Goal: Task Accomplishment & Management: Manage account settings

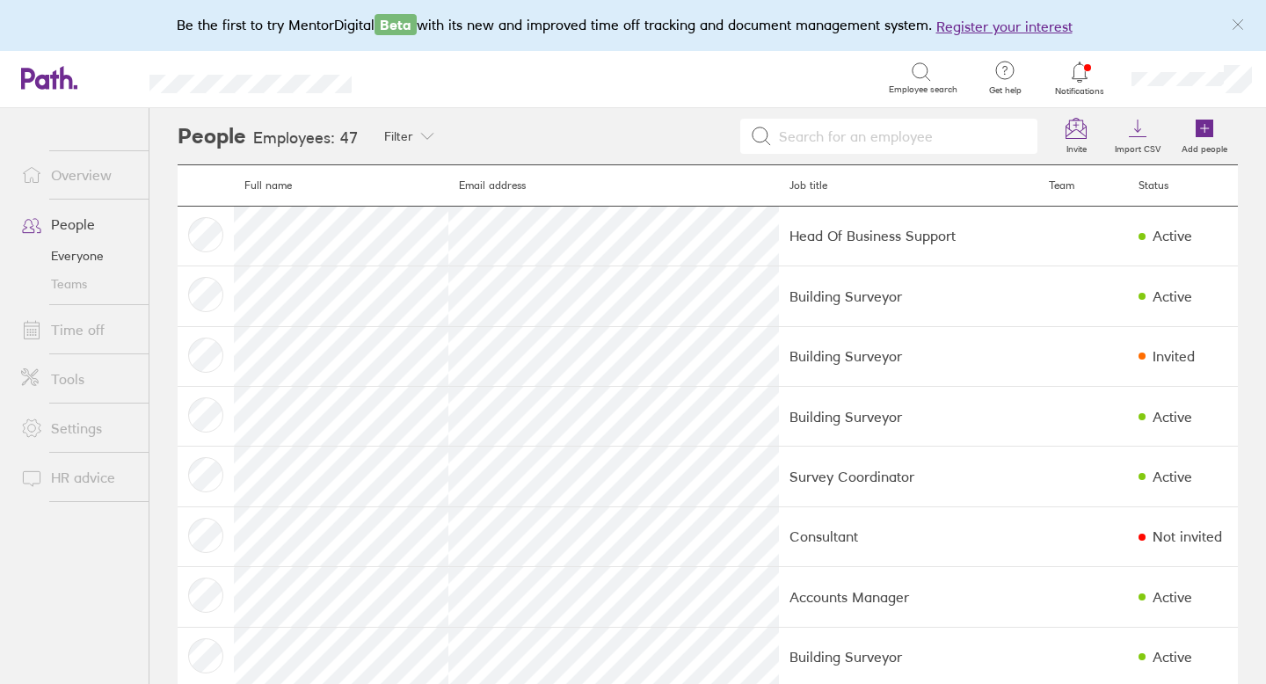
click at [91, 333] on link "Time off" at bounding box center [78, 329] width 142 height 35
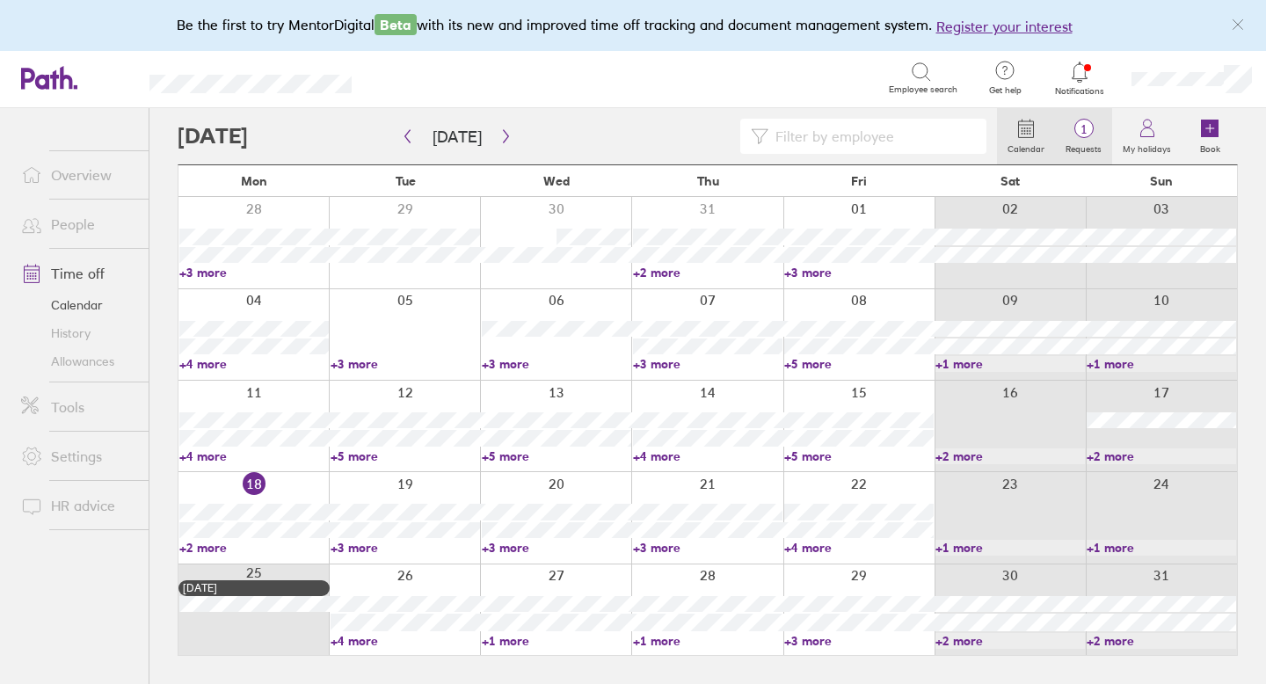
click at [1077, 128] on span "1" at bounding box center [1083, 129] width 57 height 14
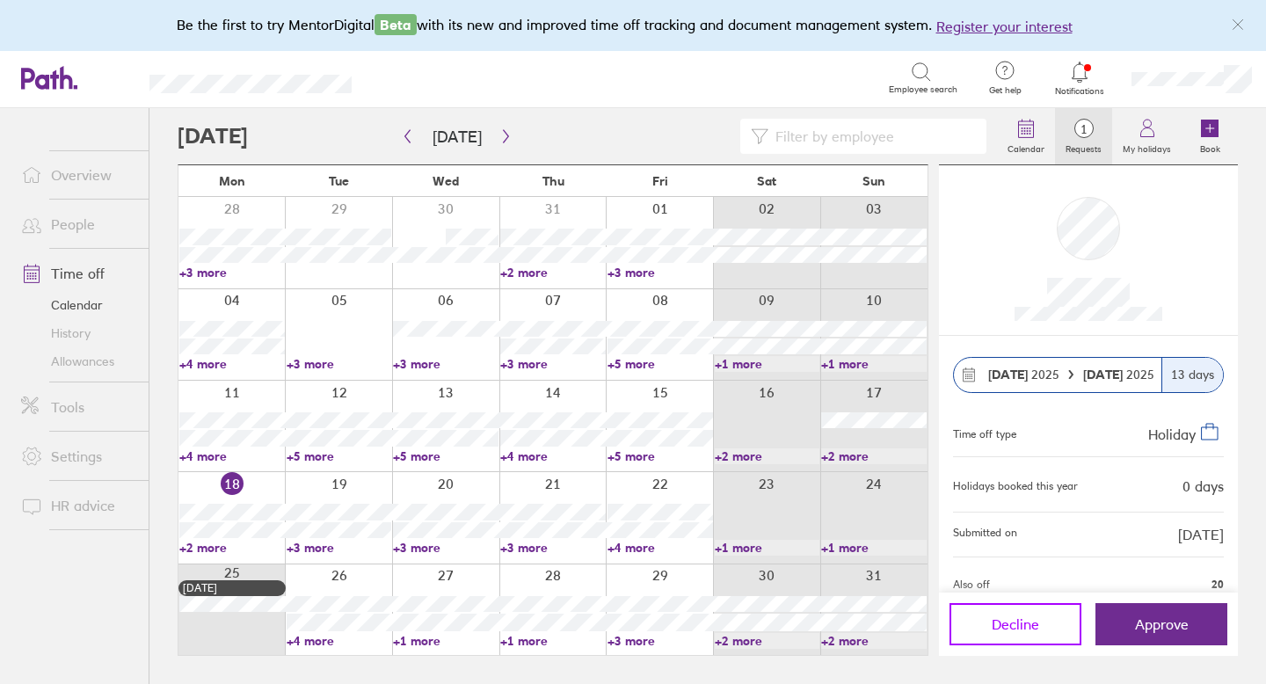
click at [1007, 622] on span "Decline" at bounding box center [1015, 625] width 47 height 16
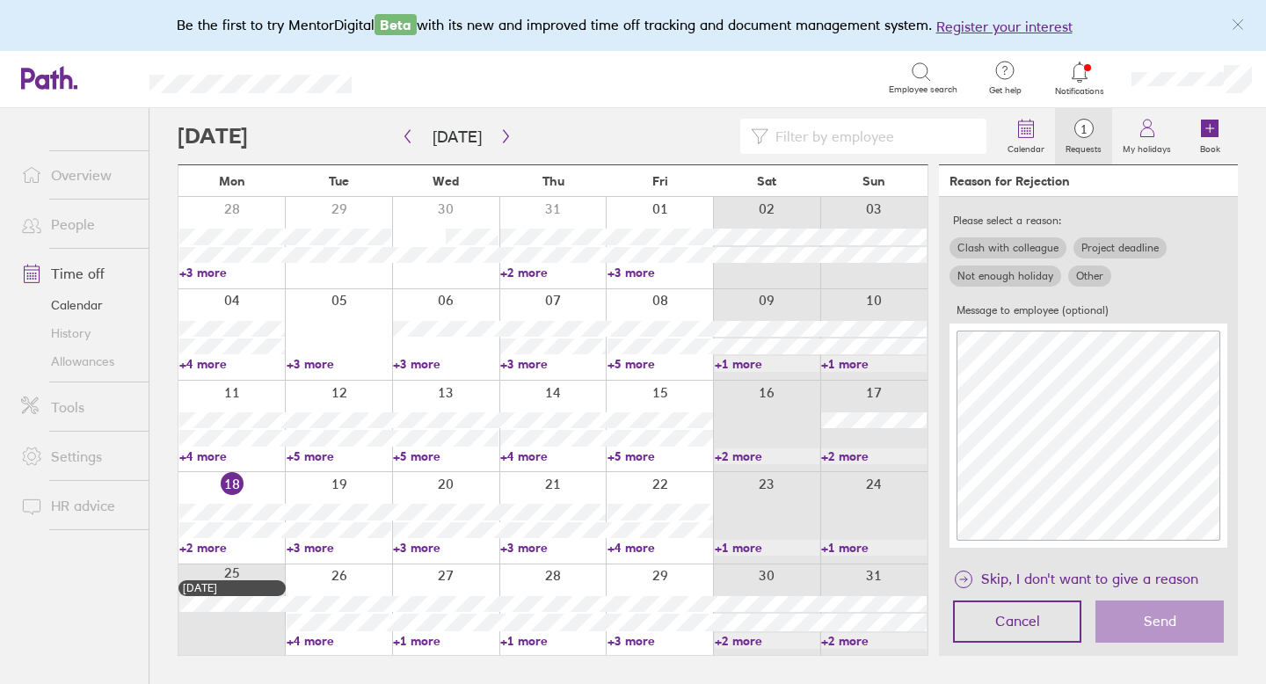
click at [1074, 274] on label "Other" at bounding box center [1090, 276] width 43 height 21
click at [0, 0] on input "Other" at bounding box center [0, 0] width 0 height 0
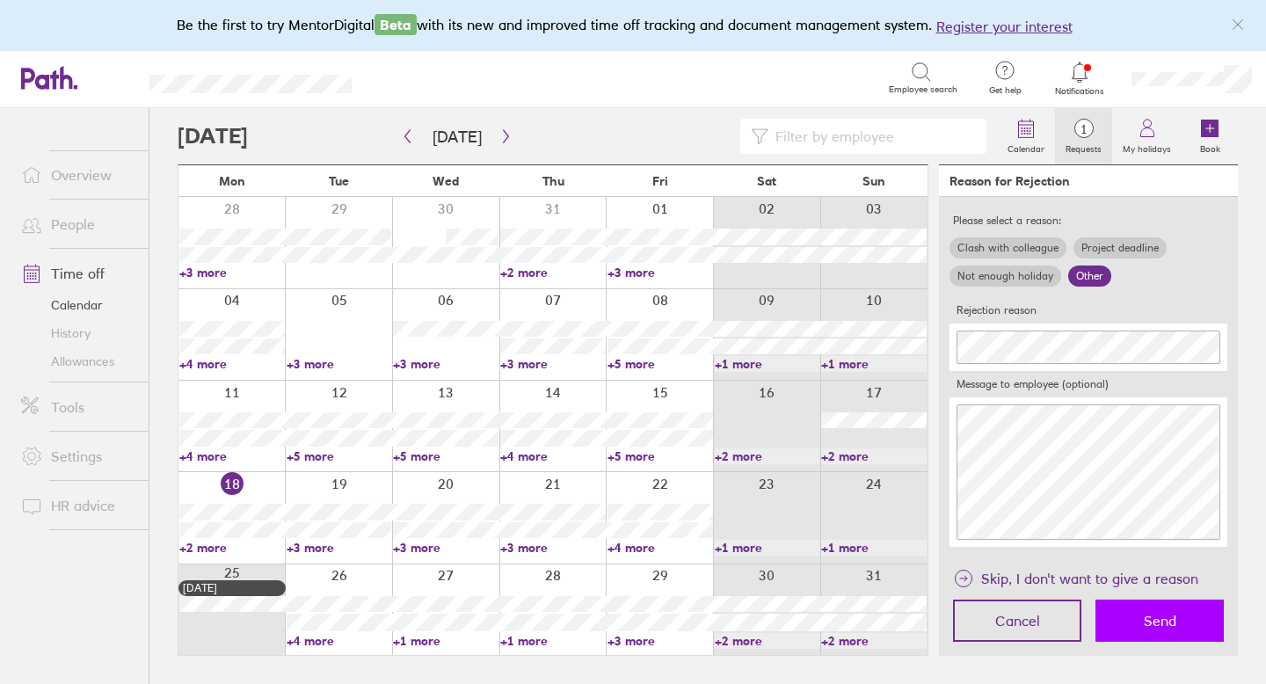
click at [1183, 640] on button "Send" at bounding box center [1160, 621] width 128 height 42
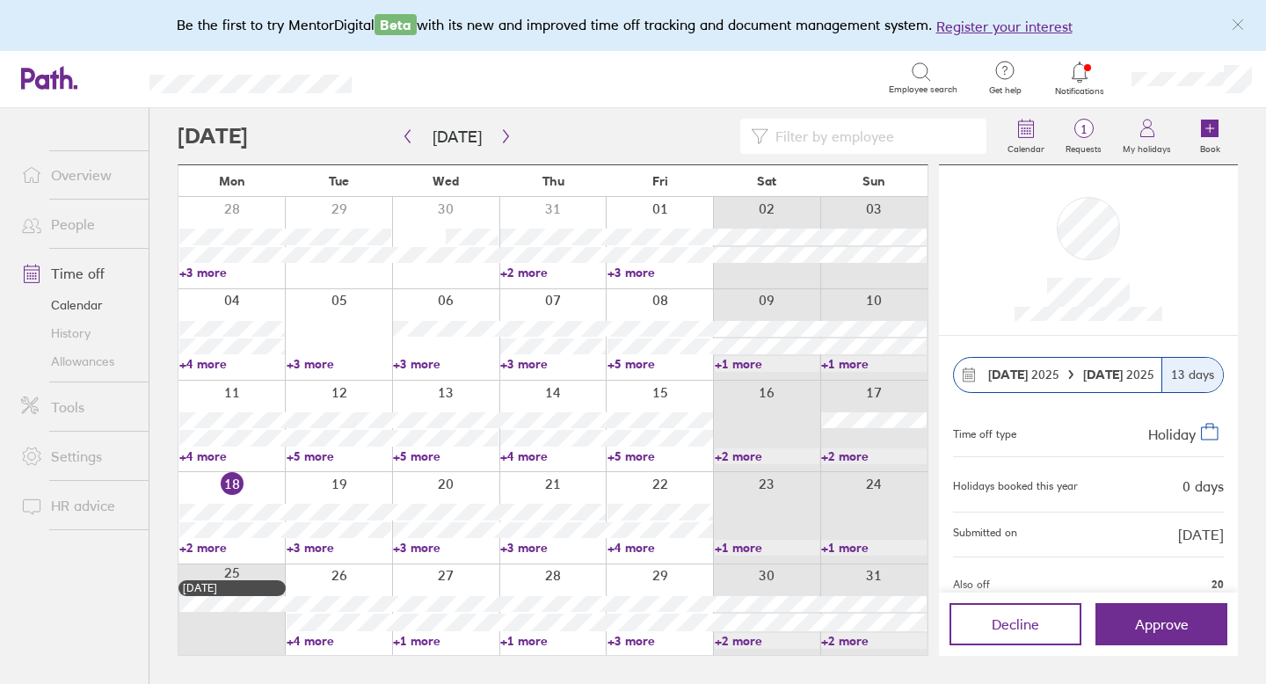
click at [310, 576] on div at bounding box center [338, 610] width 107 height 91
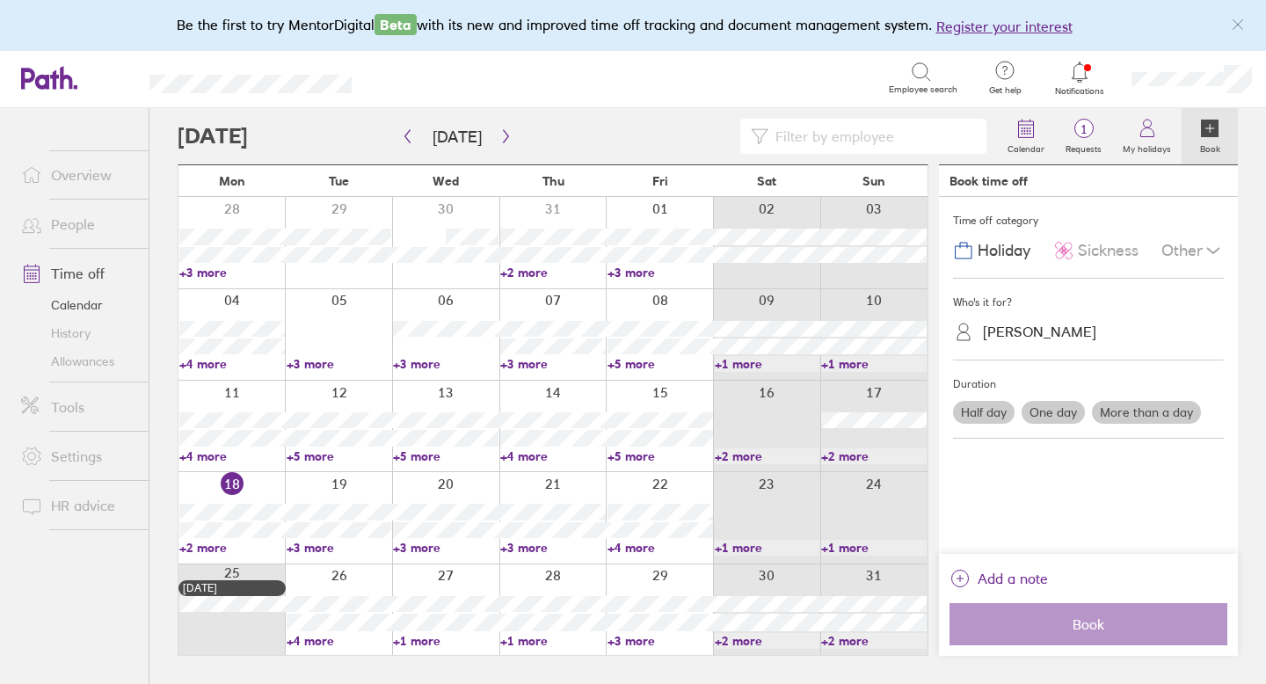
click at [1075, 334] on div "Kirsty Martin" at bounding box center [1099, 331] width 250 height 27
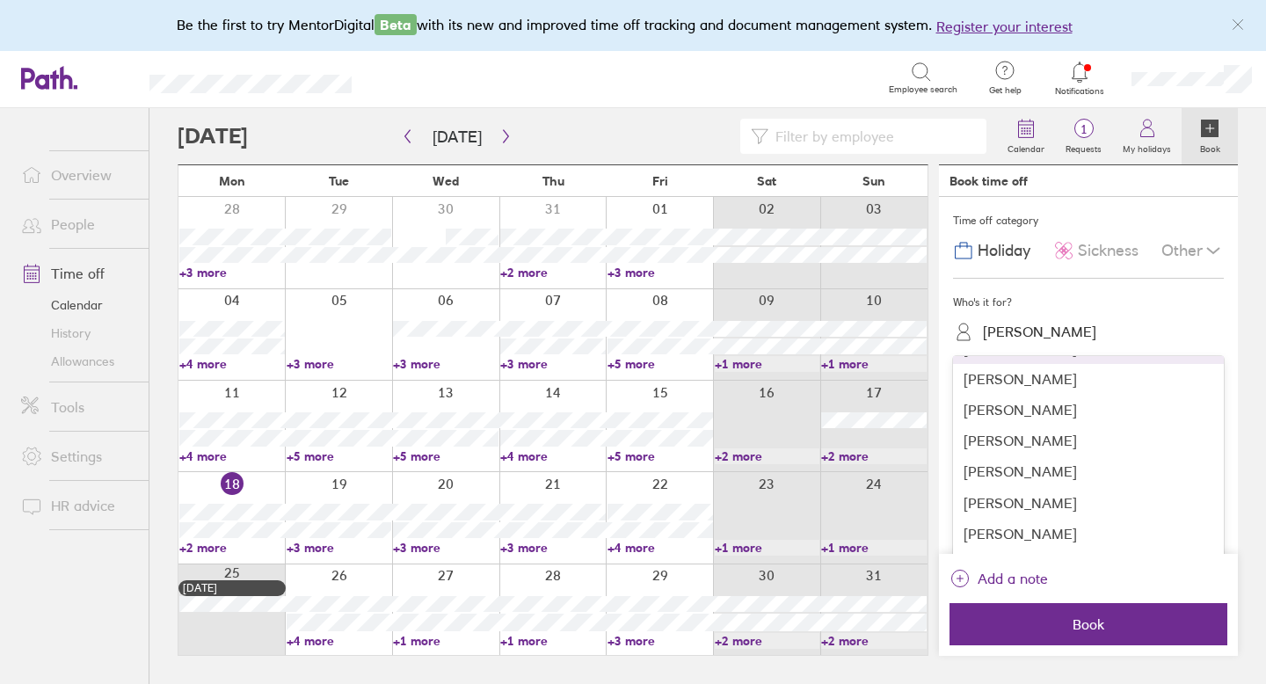
scroll to position [478, 0]
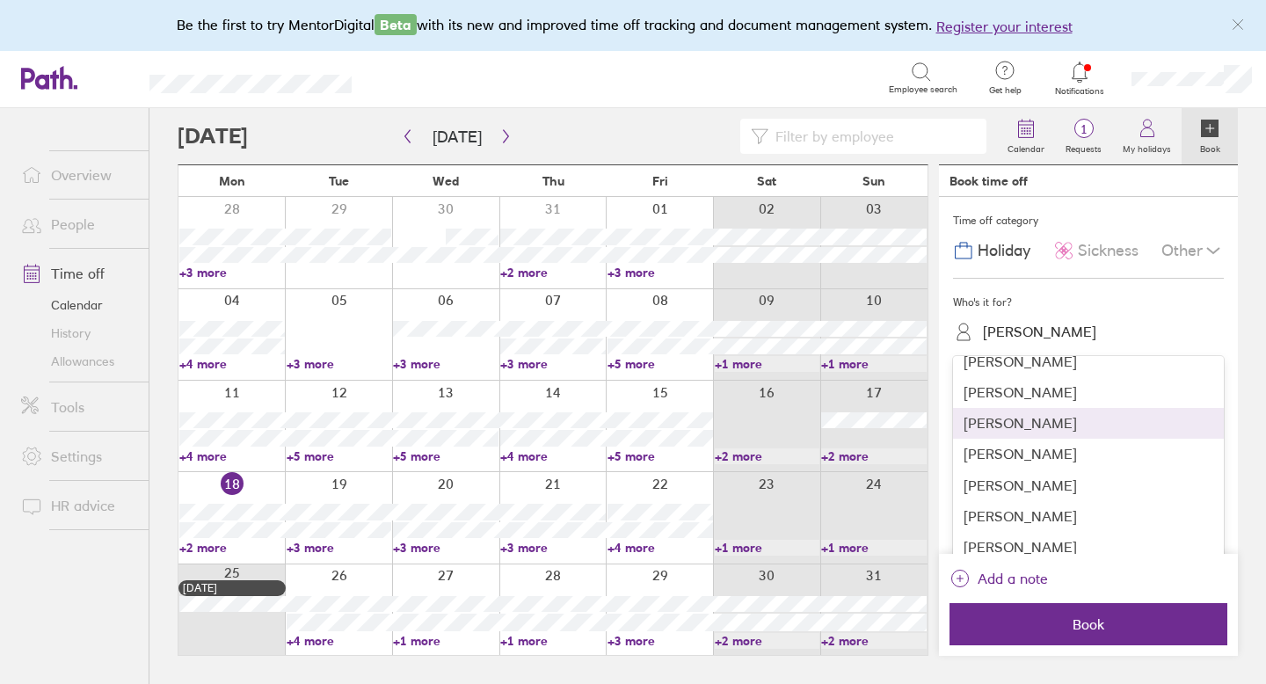
click at [1039, 430] on div "Folke Pope" at bounding box center [1088, 423] width 271 height 31
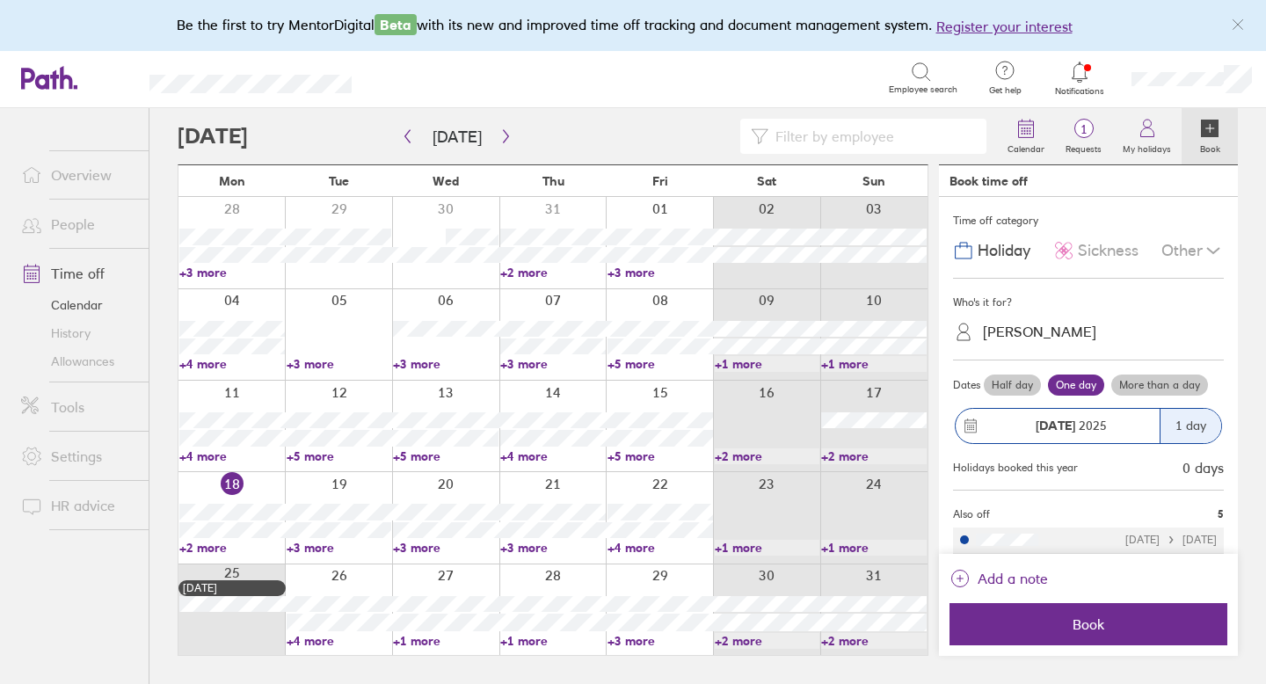
click at [1140, 385] on label "More than a day" at bounding box center [1160, 385] width 97 height 21
click at [0, 0] on input "More than a day" at bounding box center [0, 0] width 0 height 0
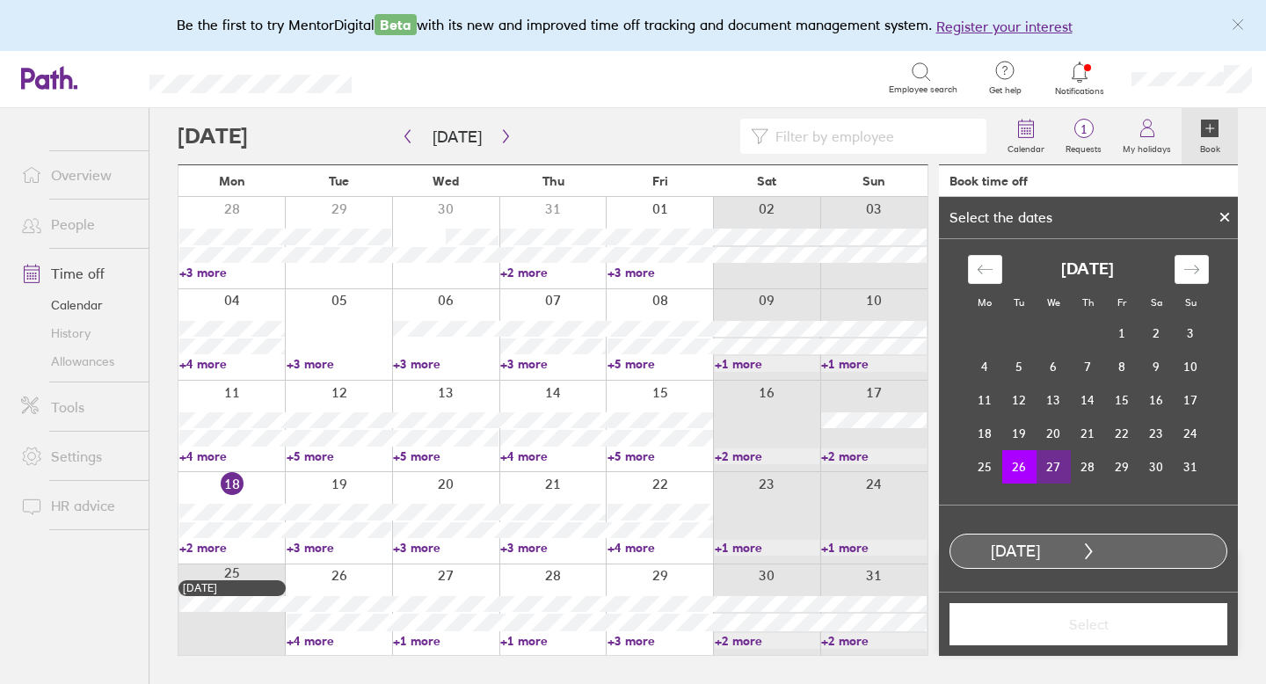
click at [1059, 465] on td "27" at bounding box center [1054, 466] width 34 height 33
click at [1086, 613] on button "Select" at bounding box center [1089, 624] width 278 height 42
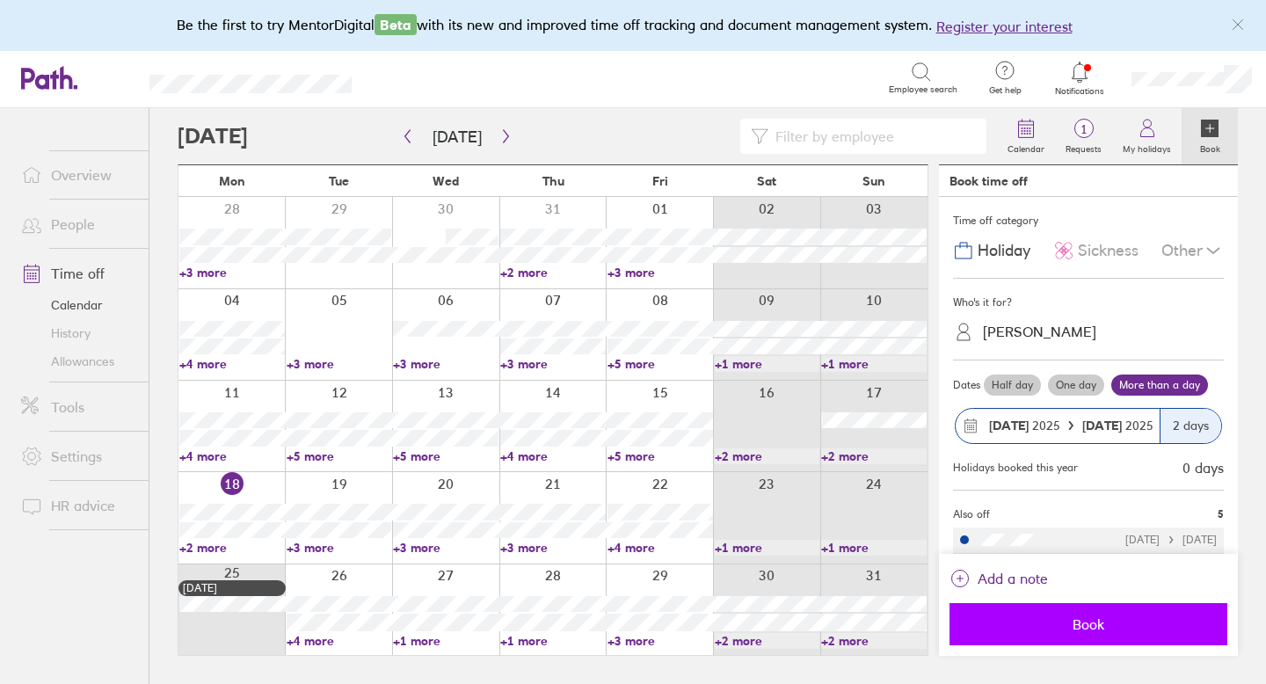
click at [1090, 630] on span "Book" at bounding box center [1088, 625] width 253 height 16
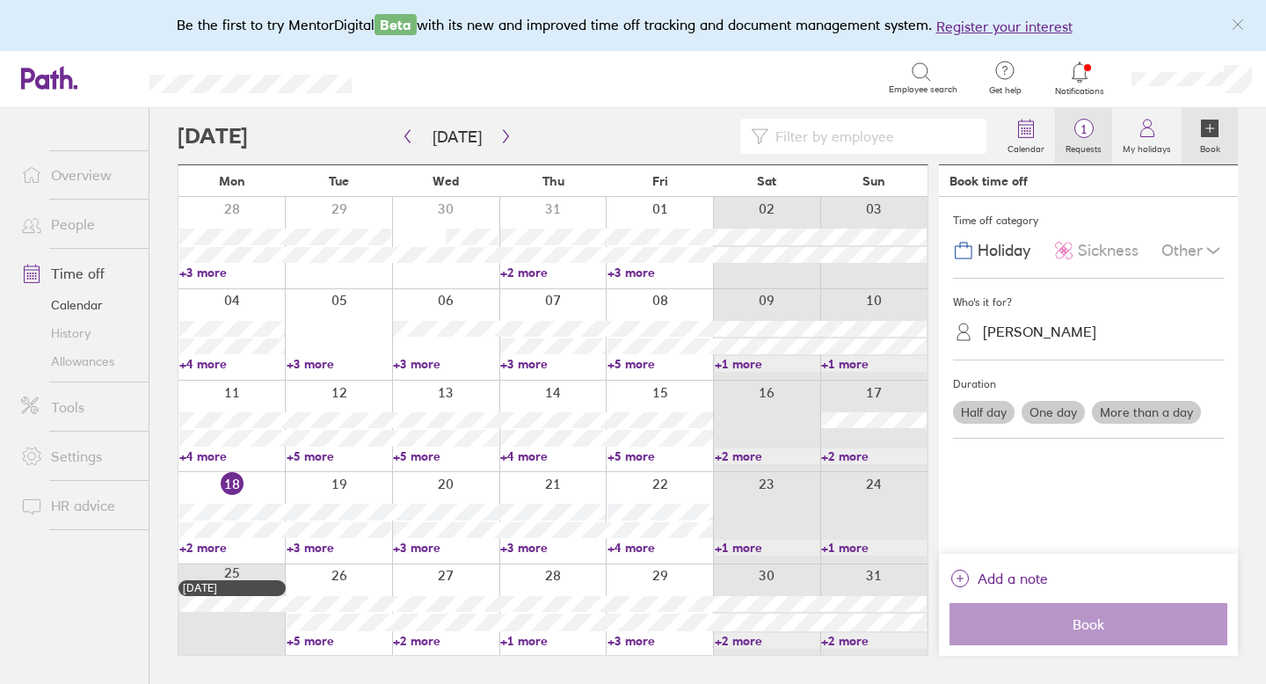
click at [1083, 129] on span "1" at bounding box center [1083, 129] width 57 height 14
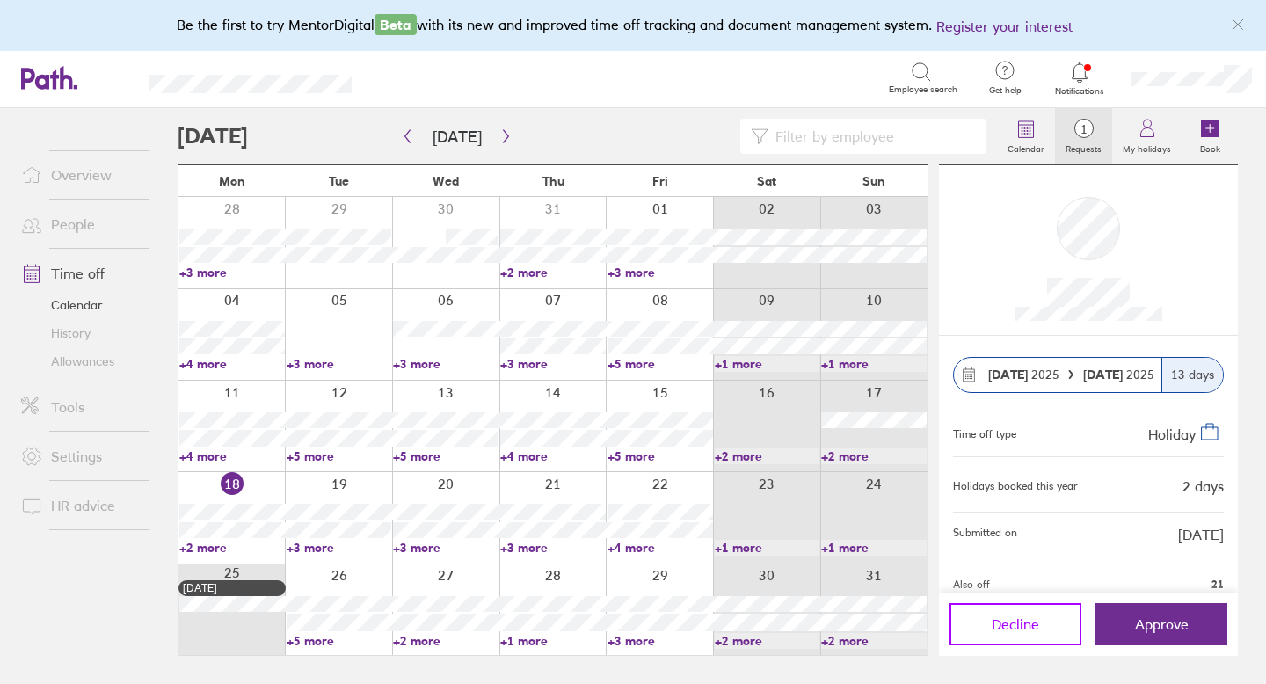
click at [1011, 630] on span "Decline" at bounding box center [1015, 625] width 47 height 16
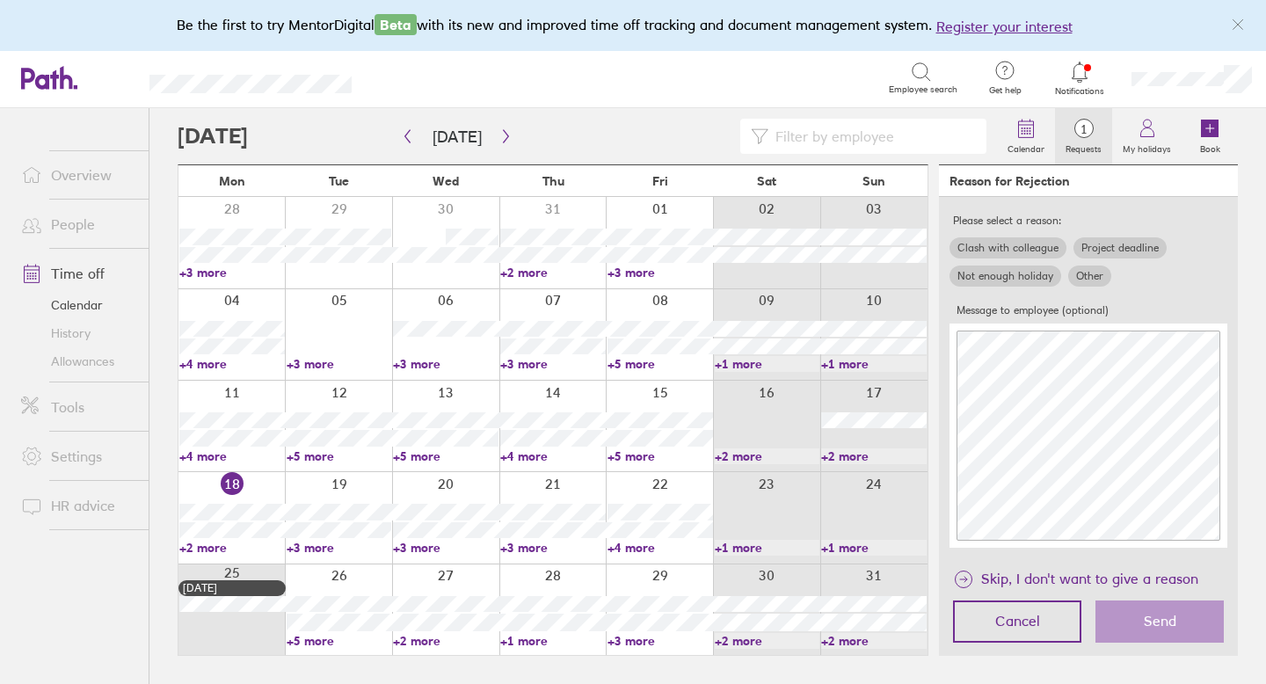
click at [1091, 268] on label "Other" at bounding box center [1090, 276] width 43 height 21
click at [0, 0] on input "Other" at bounding box center [0, 0] width 0 height 0
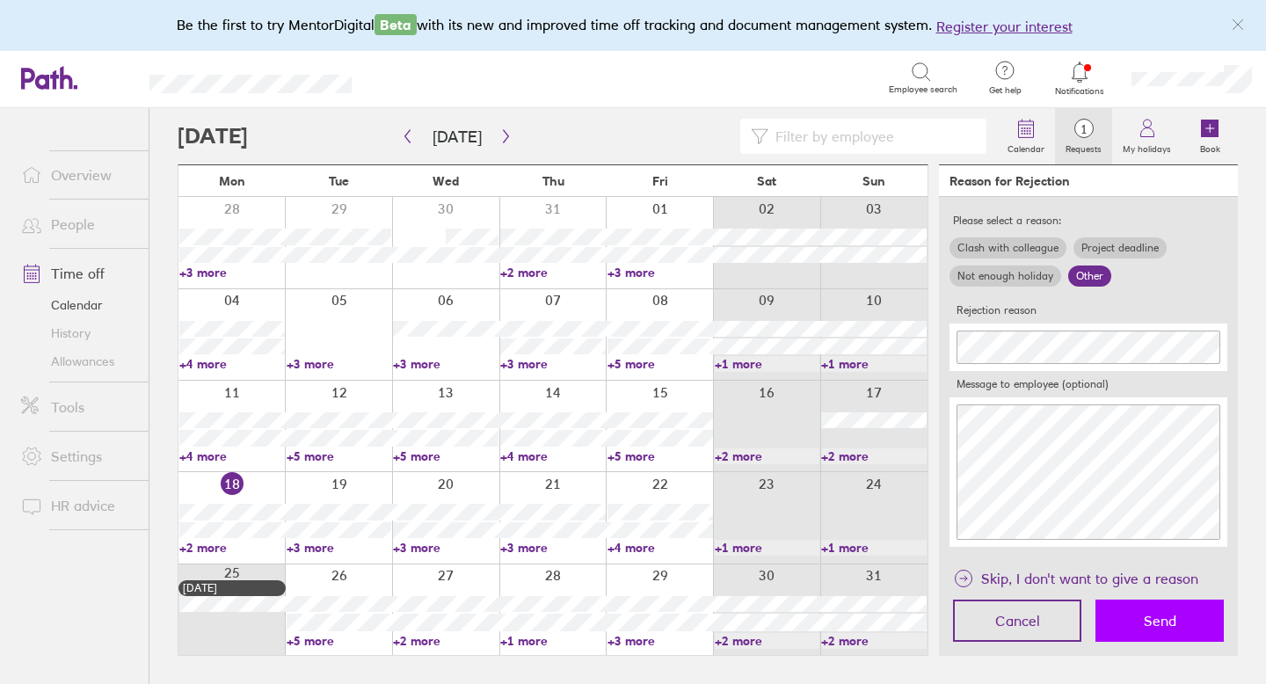
click at [1148, 621] on span "Send" at bounding box center [1160, 621] width 33 height 16
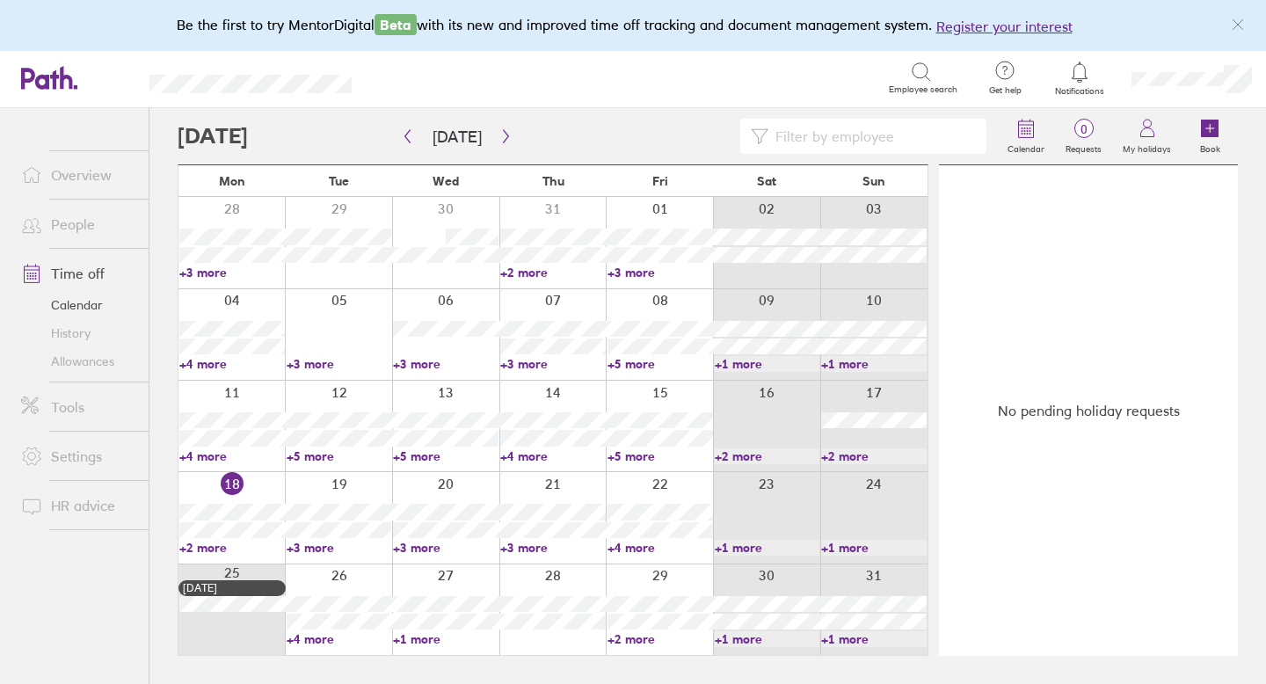
click at [319, 638] on link "+4 more" at bounding box center [340, 639] width 106 height 16
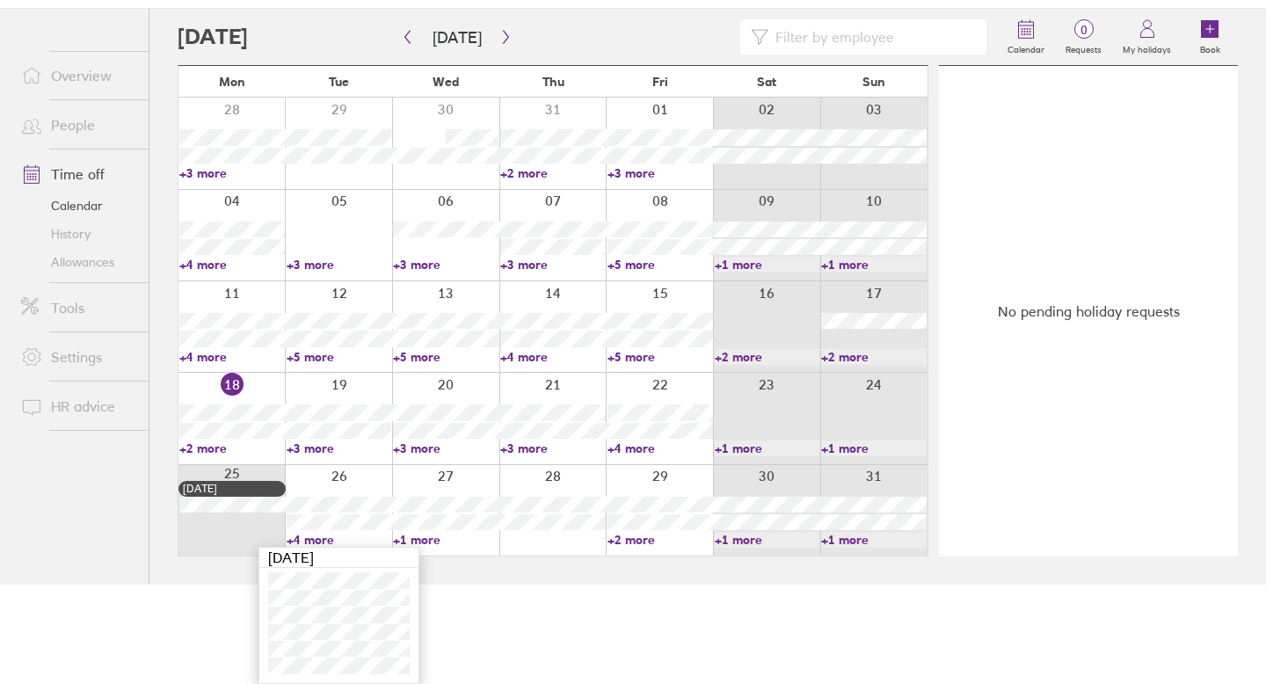
click at [428, 540] on link "+1 more" at bounding box center [446, 540] width 106 height 16
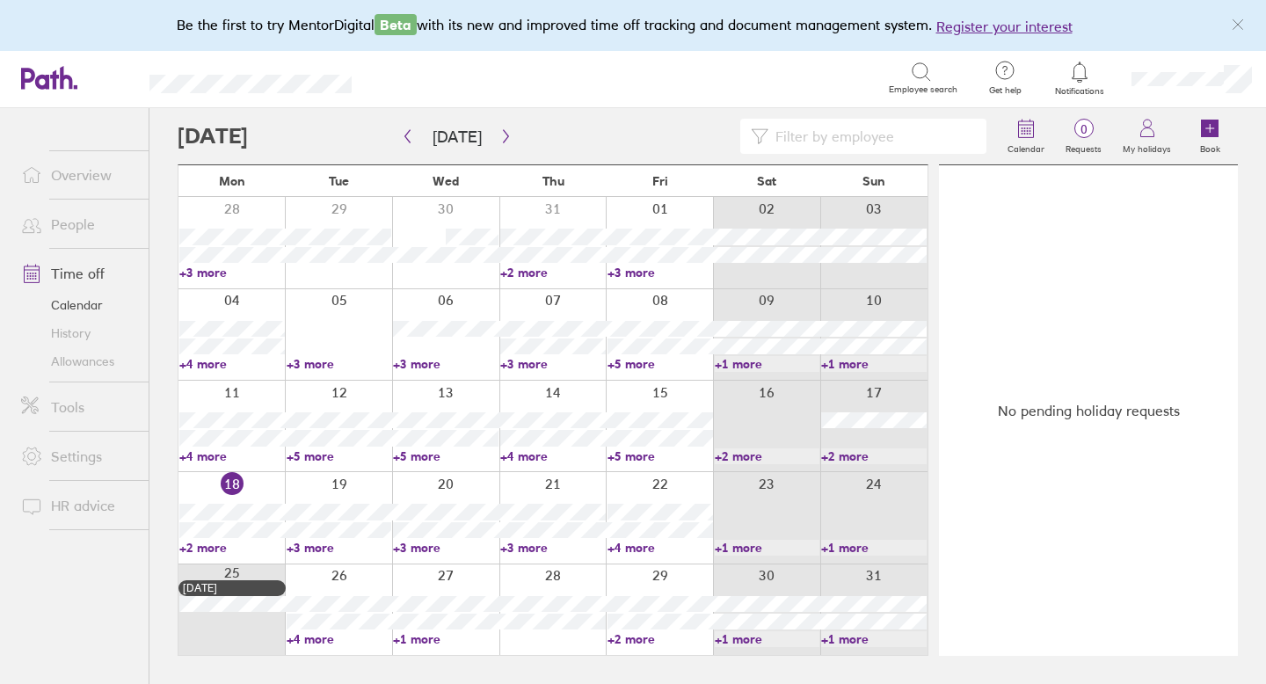
scroll to position [0, 0]
click at [426, 638] on link "+1 more" at bounding box center [446, 639] width 106 height 16
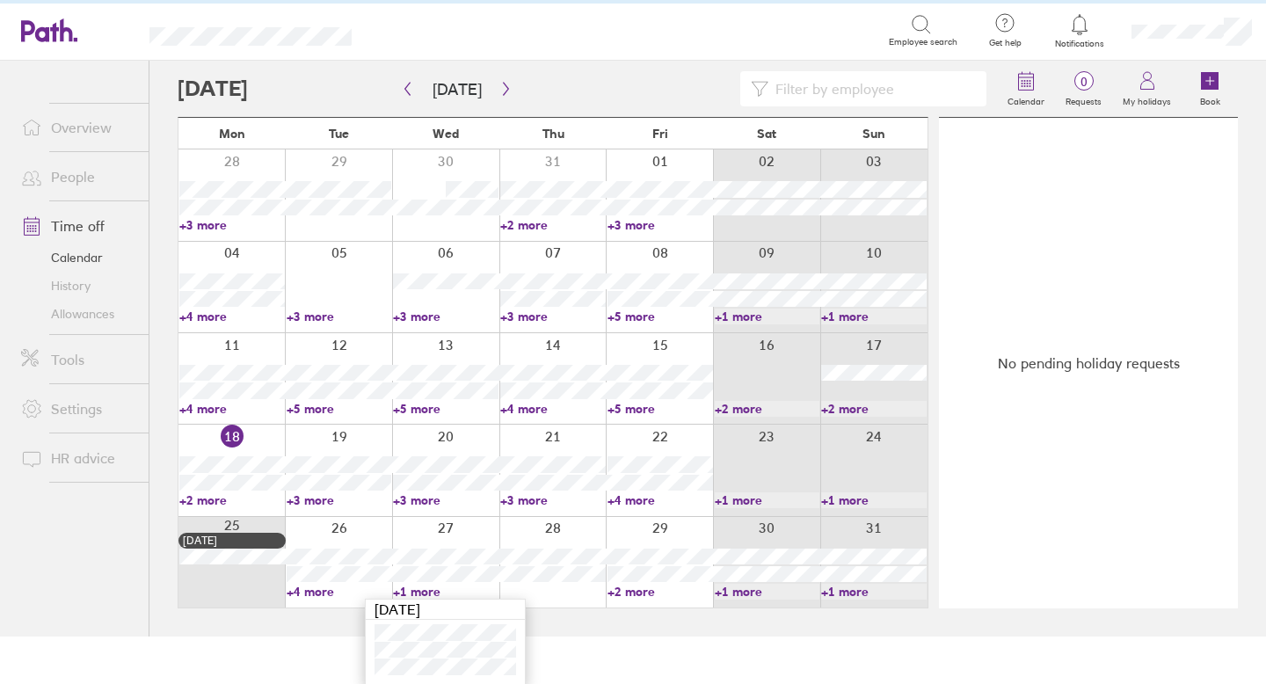
click at [631, 594] on link "+2 more" at bounding box center [661, 592] width 106 height 16
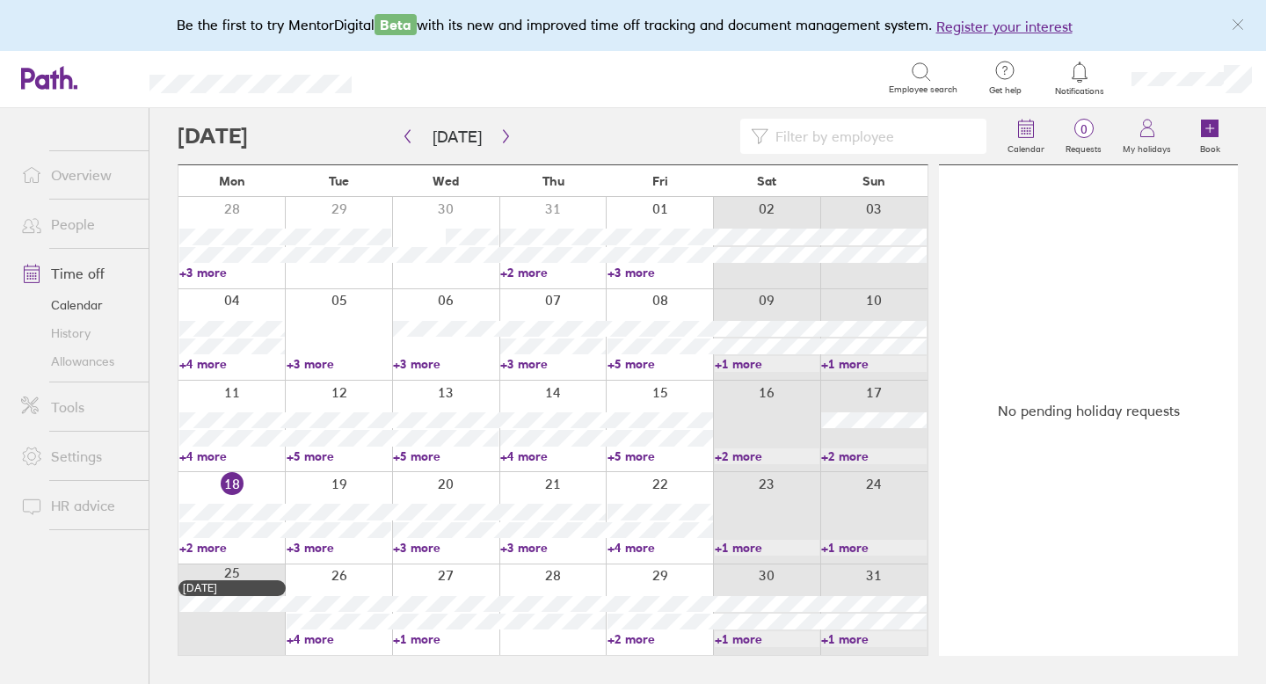
scroll to position [0, 0]
click at [636, 634] on link "+2 more" at bounding box center [661, 639] width 106 height 16
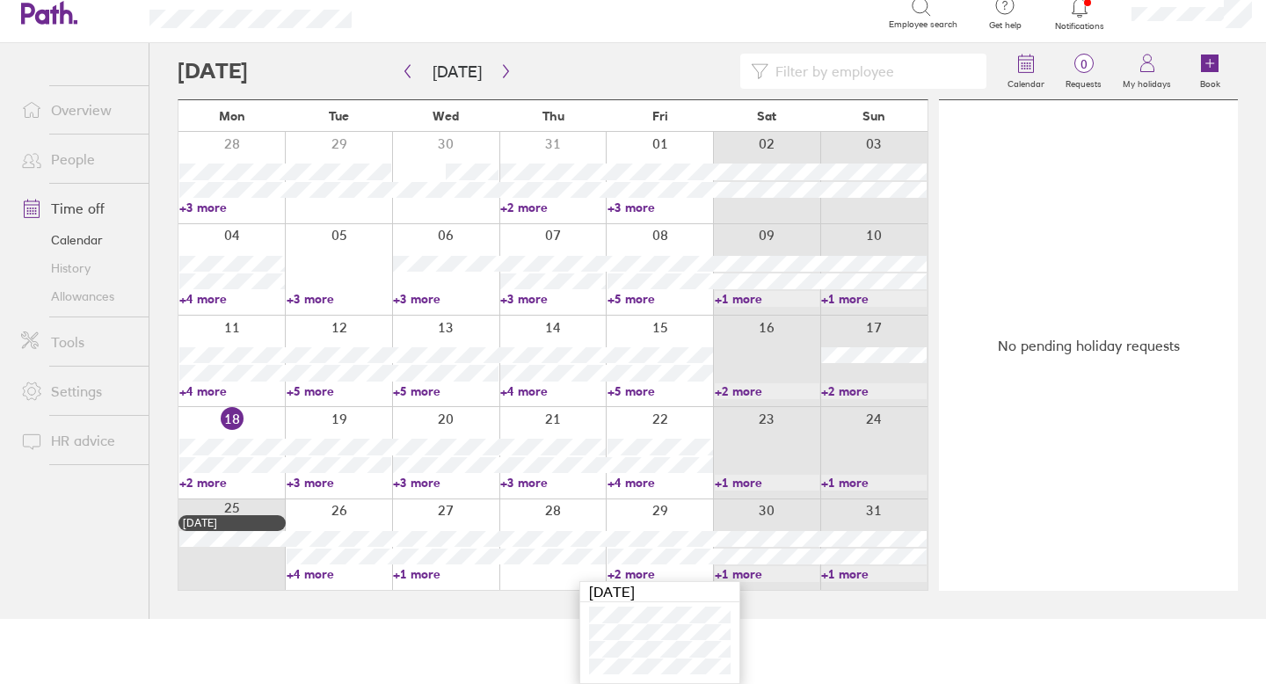
drag, startPoint x: 1208, startPoint y: 62, endPoint x: 799, endPoint y: 172, distance: 424.3
click at [1208, 63] on icon at bounding box center [1211, 63] width 8 height 0
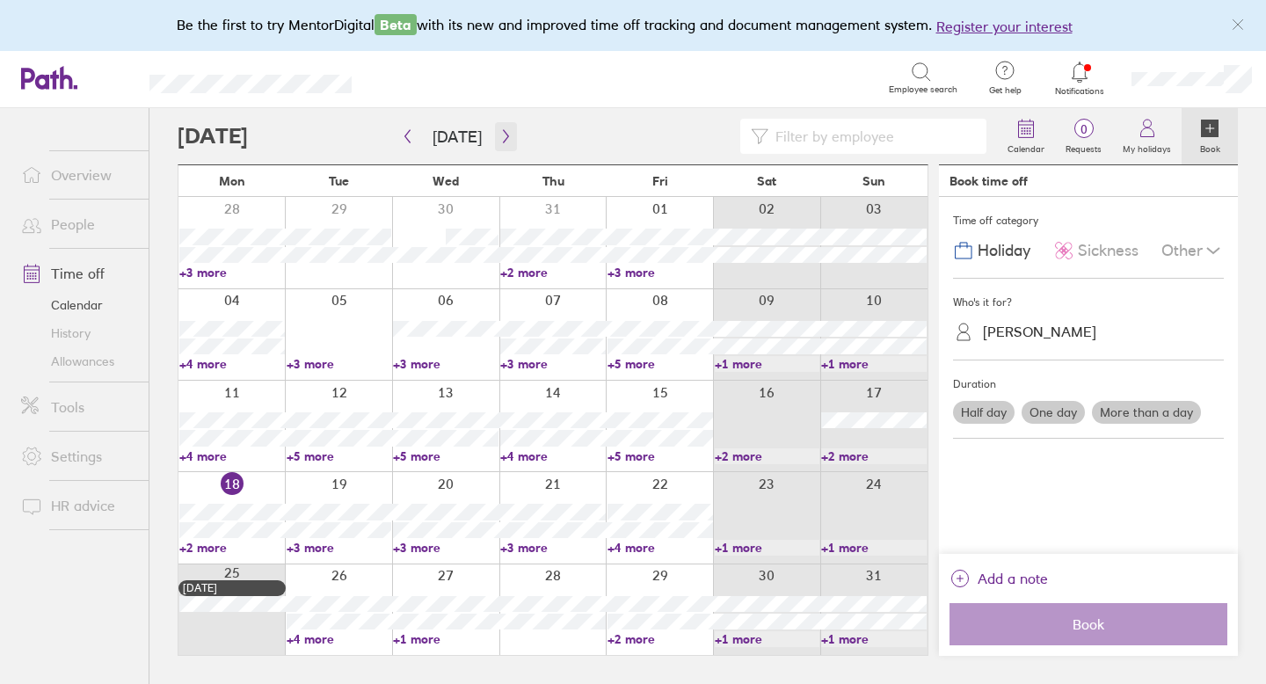
click at [502, 133] on icon "button" at bounding box center [506, 136] width 13 height 14
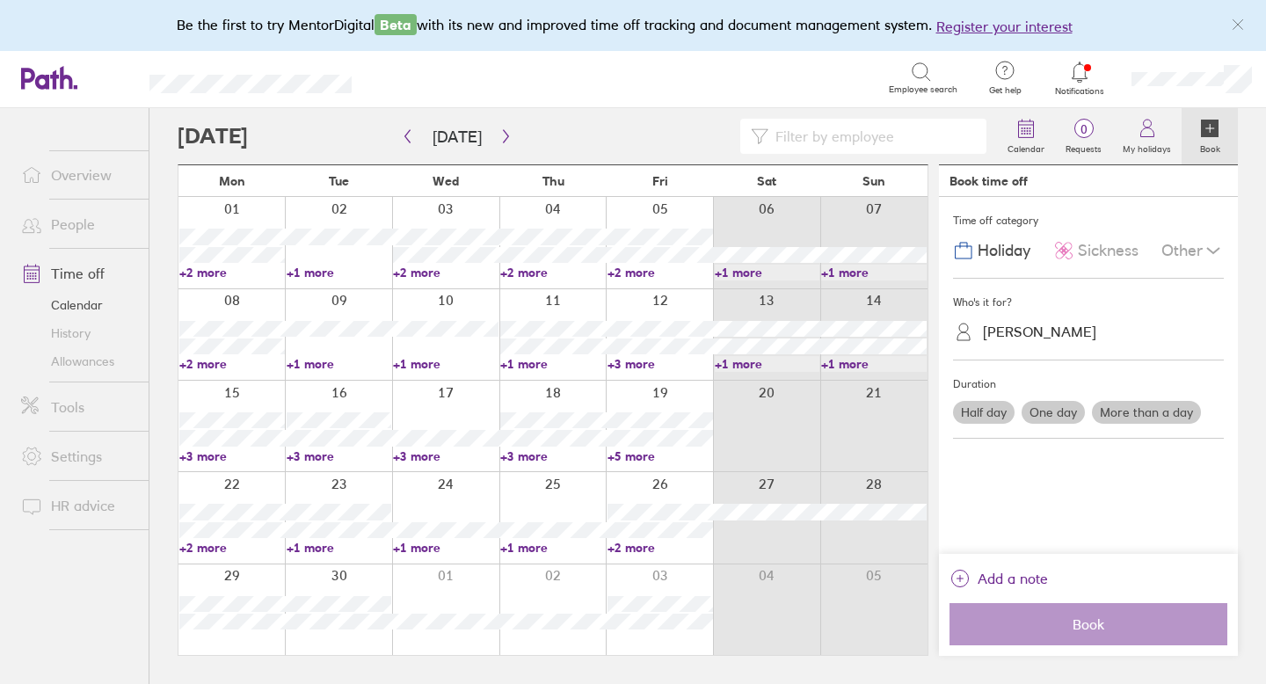
click at [1132, 411] on label "More than a day" at bounding box center [1146, 412] width 109 height 23
click at [0, 0] on input "More than a day" at bounding box center [0, 0] width 0 height 0
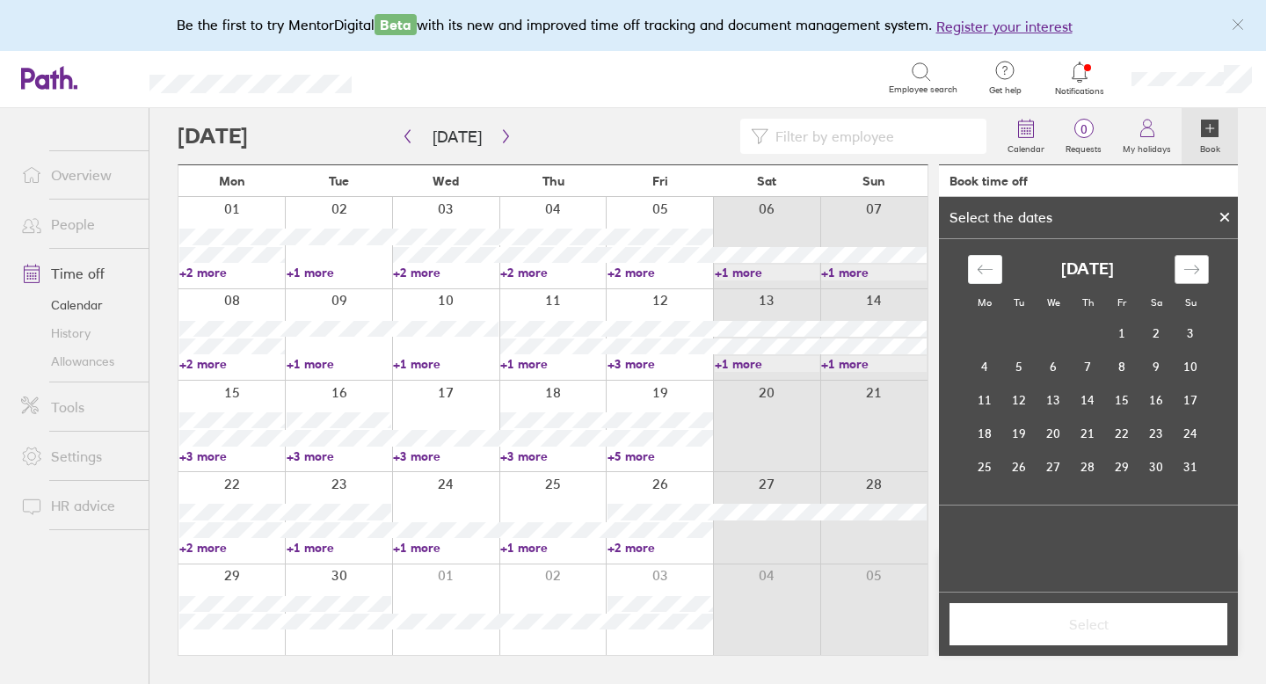
click at [1199, 266] on icon "Move forward to switch to the next month." at bounding box center [1192, 269] width 17 height 17
click at [991, 332] on td "1" at bounding box center [985, 333] width 34 height 33
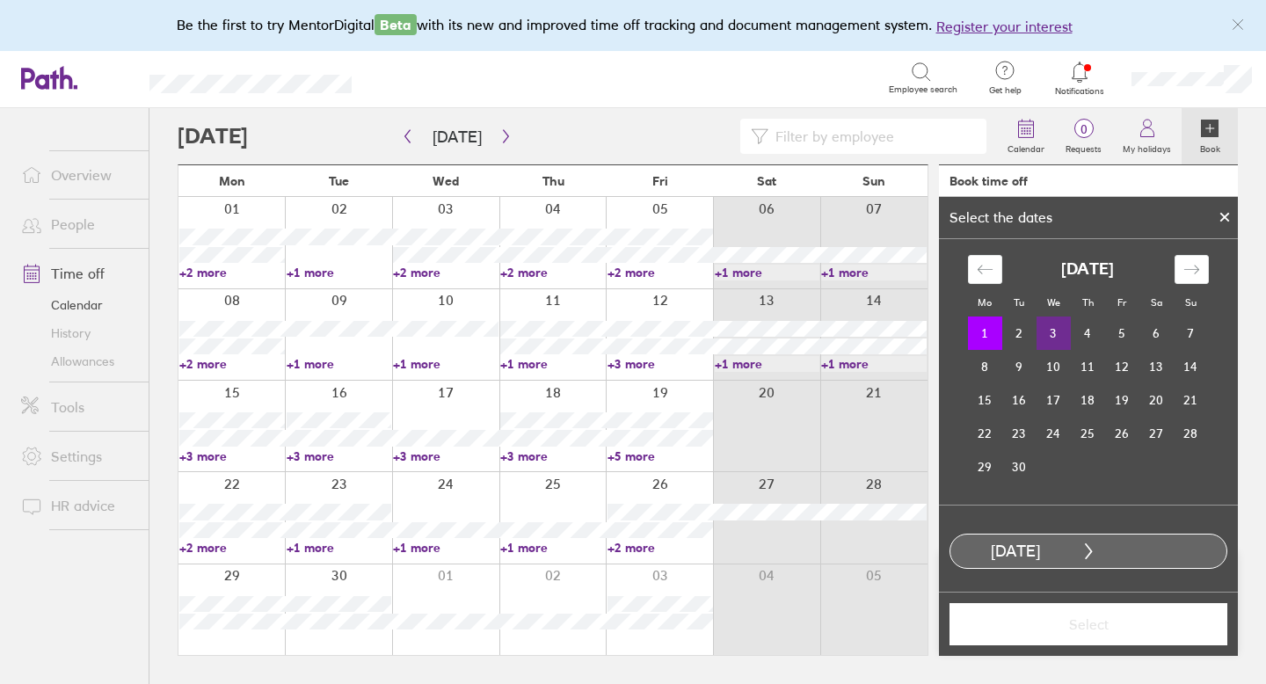
click at [1049, 332] on td "3" at bounding box center [1054, 333] width 34 height 33
click at [1102, 627] on span "Select" at bounding box center [1088, 625] width 253 height 16
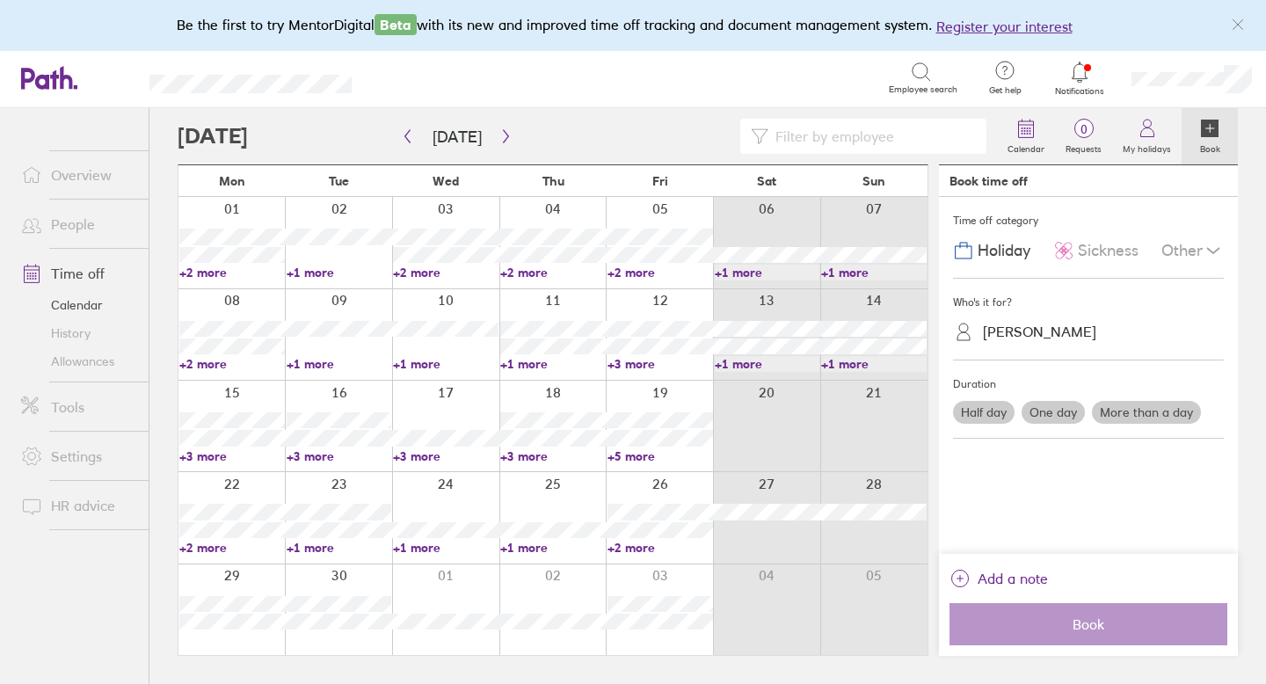
click at [1068, 334] on div "Kirsty Martin" at bounding box center [1099, 331] width 250 height 27
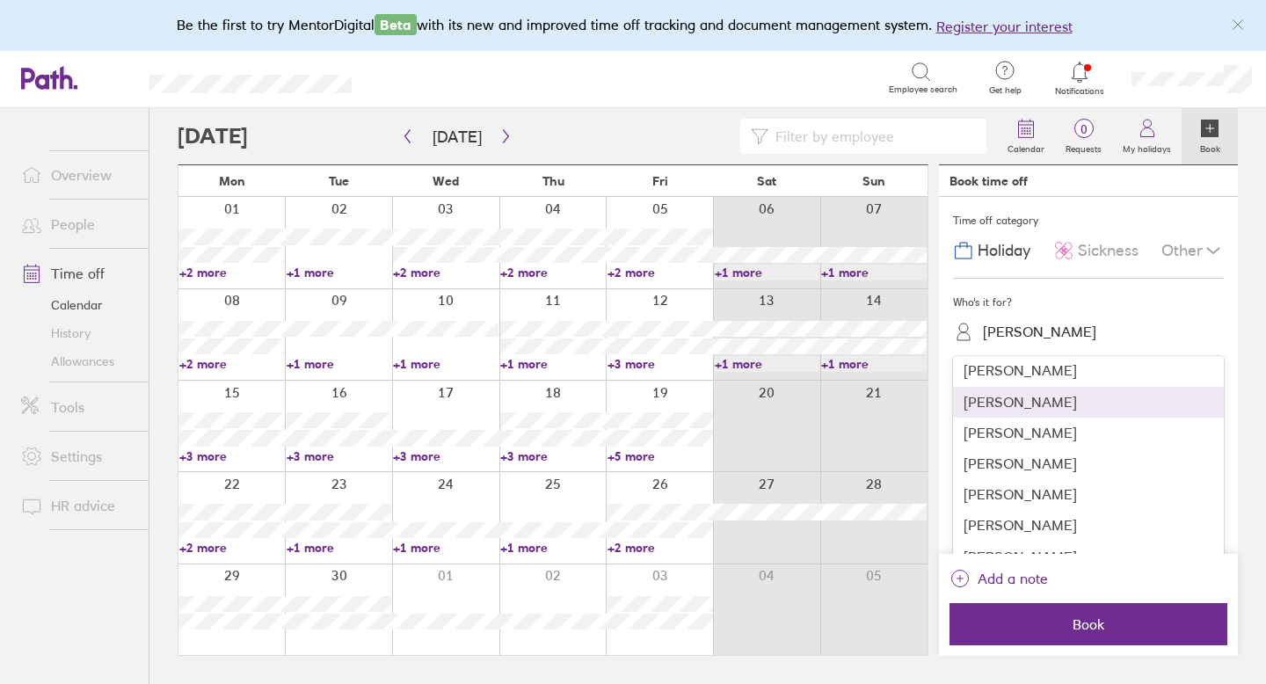
scroll to position [417, 0]
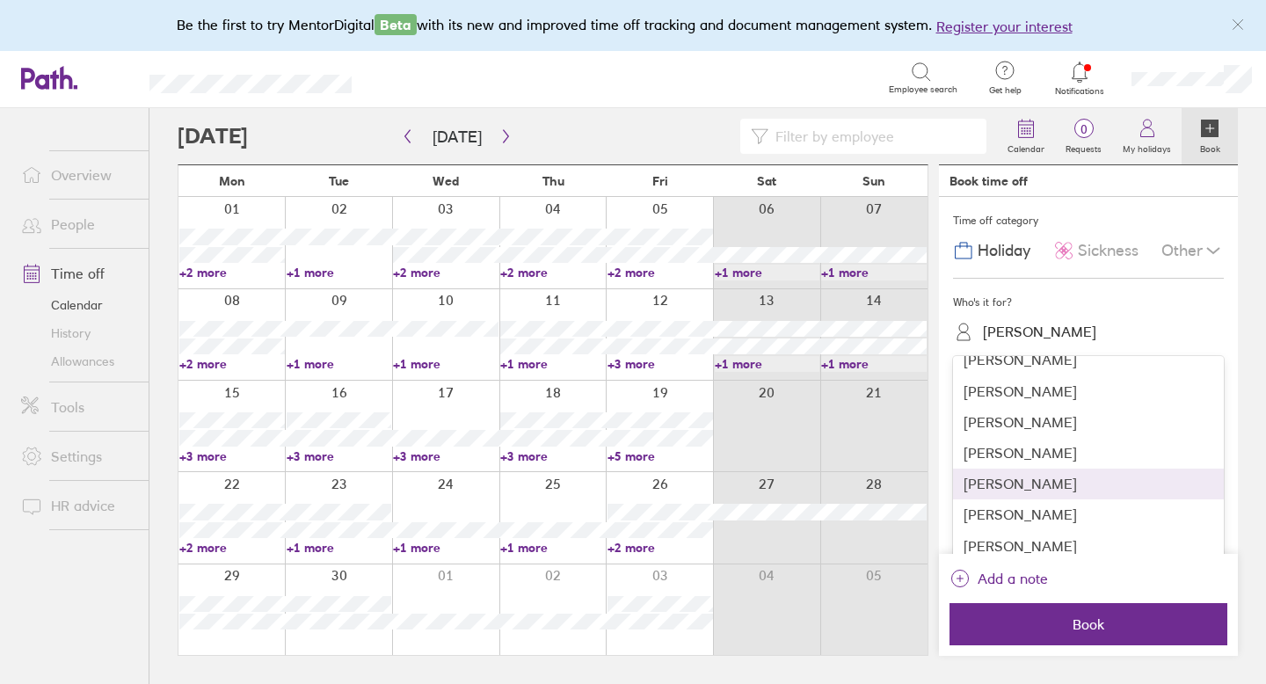
click at [1054, 489] on div "Folke Pope" at bounding box center [1088, 484] width 271 height 31
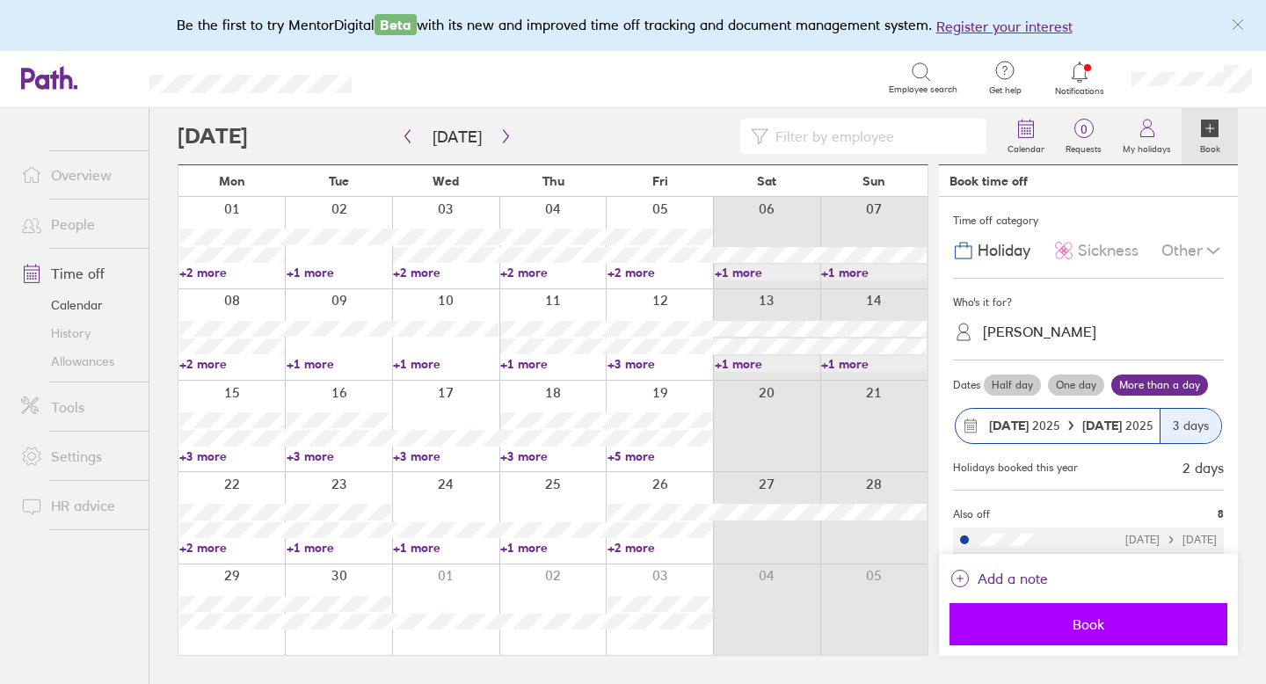
click at [1084, 624] on span "Book" at bounding box center [1088, 625] width 253 height 16
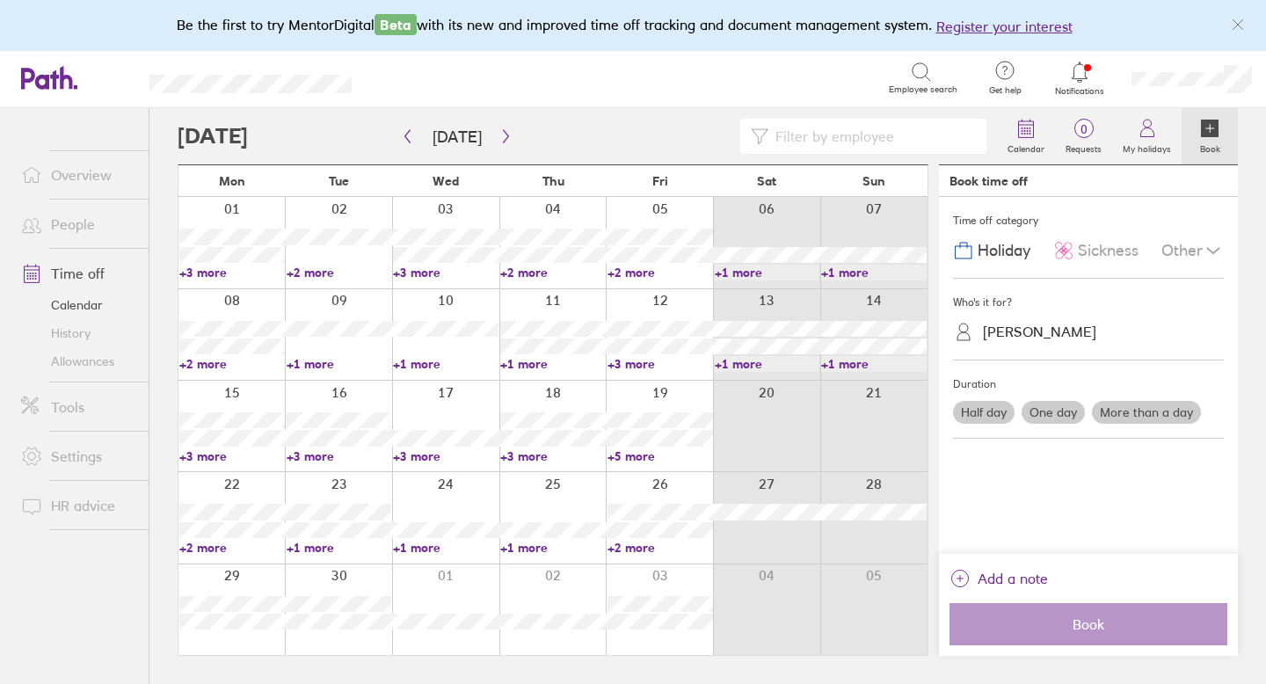
click at [220, 271] on link "+3 more" at bounding box center [232, 273] width 106 height 16
click at [1086, 320] on div "Folke Pope" at bounding box center [1099, 331] width 250 height 27
click at [1065, 330] on div "Folke Pope" at bounding box center [1099, 331] width 250 height 27
click at [1146, 410] on label "More than a day" at bounding box center [1146, 412] width 109 height 23
click at [0, 0] on input "More than a day" at bounding box center [0, 0] width 0 height 0
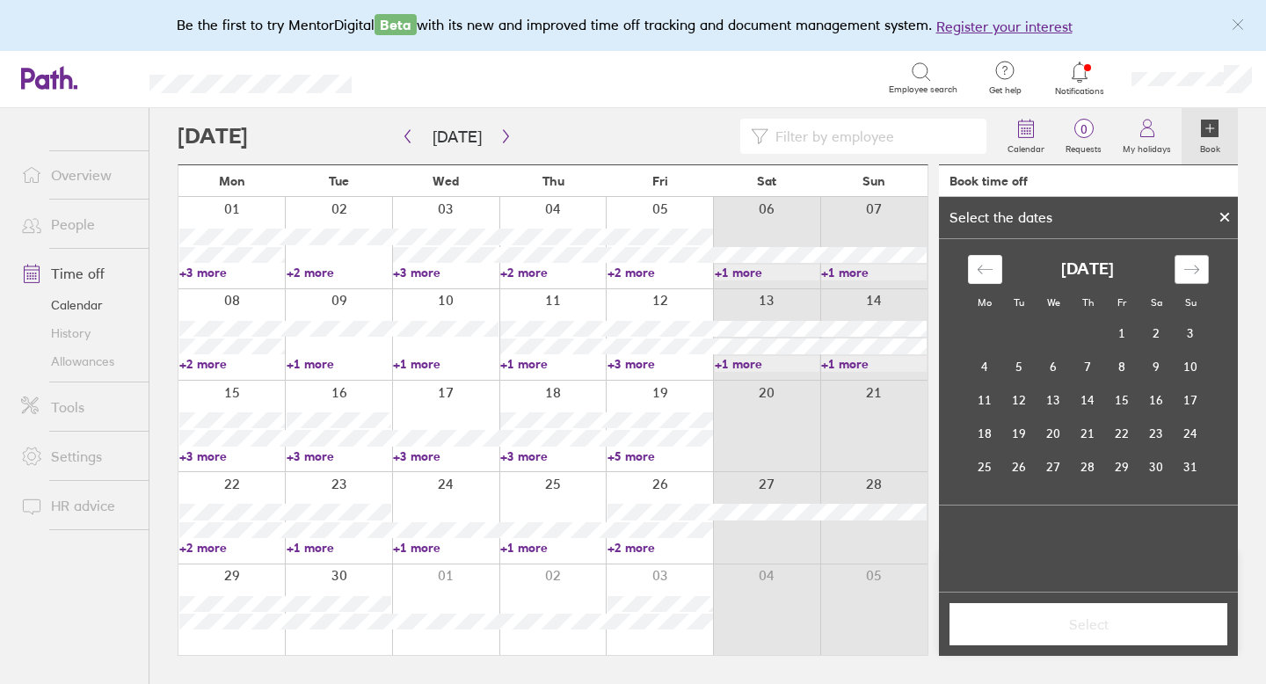
click at [1195, 270] on icon "Move forward to switch to the next month." at bounding box center [1192, 269] width 17 height 17
click at [991, 367] on td "8" at bounding box center [985, 366] width 34 height 33
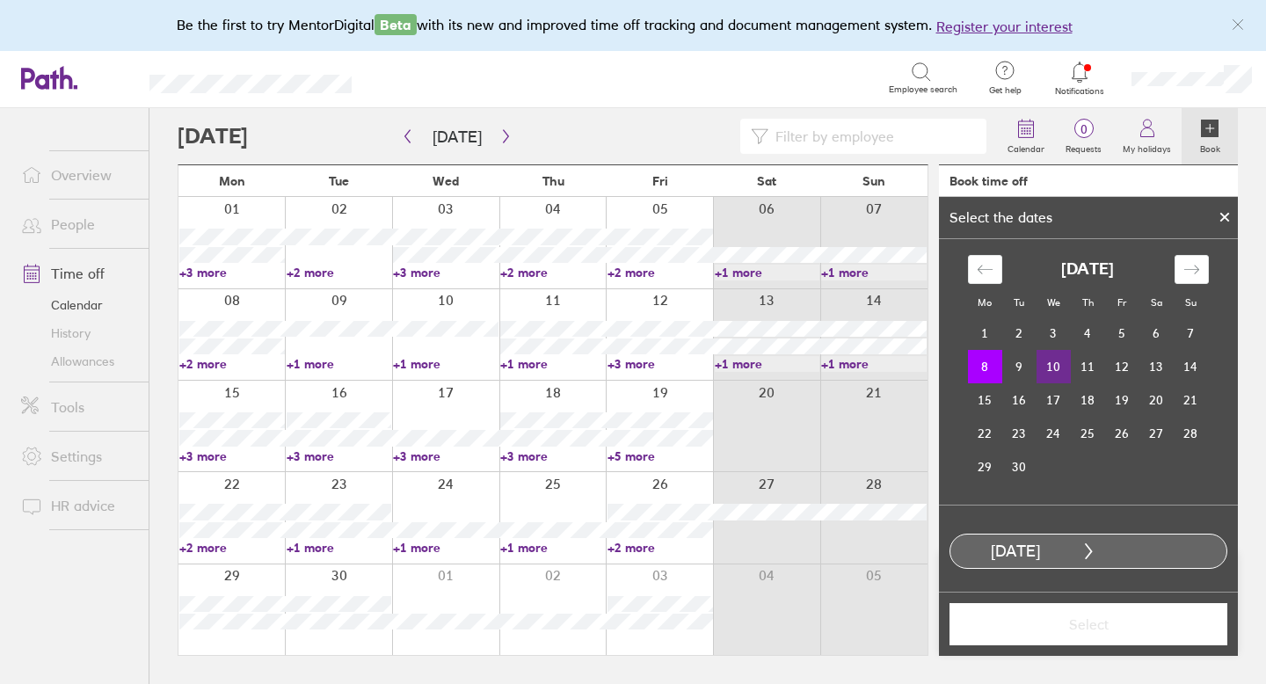
click at [1049, 366] on td "10" at bounding box center [1054, 366] width 34 height 33
click at [1089, 617] on span "Select" at bounding box center [1088, 625] width 253 height 16
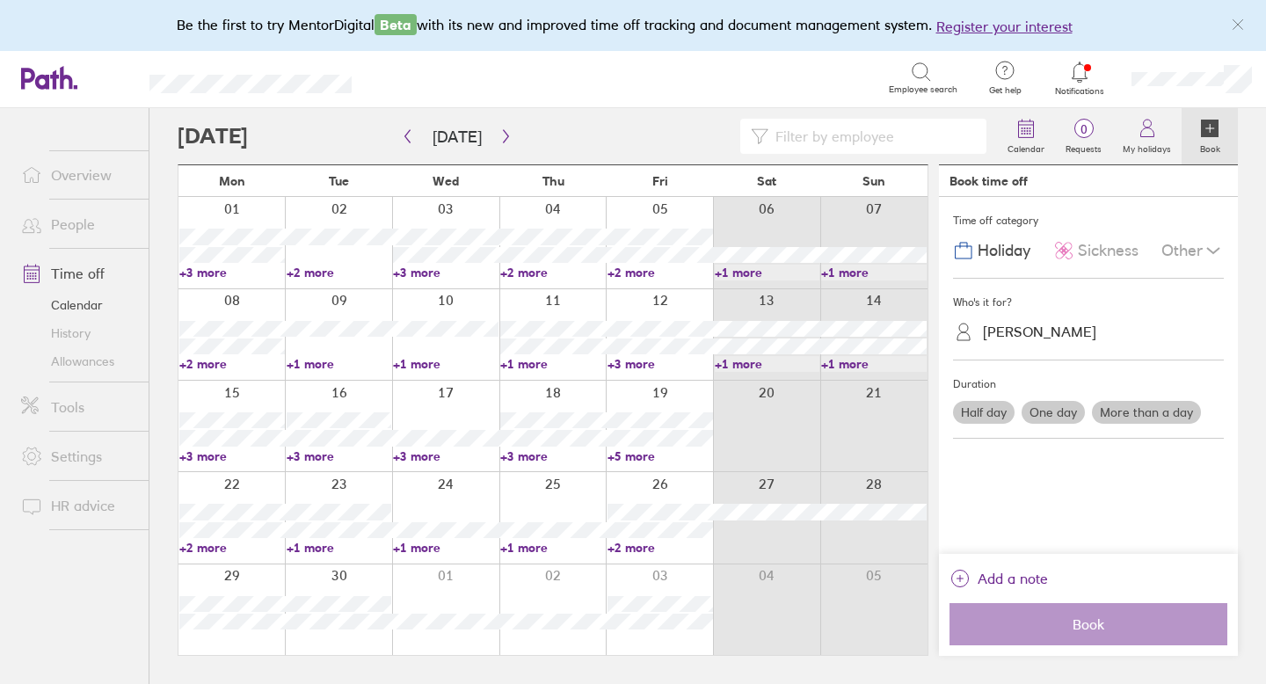
click at [1143, 417] on label "More than a day" at bounding box center [1146, 412] width 109 height 23
click at [0, 0] on input "More than a day" at bounding box center [0, 0] width 0 height 0
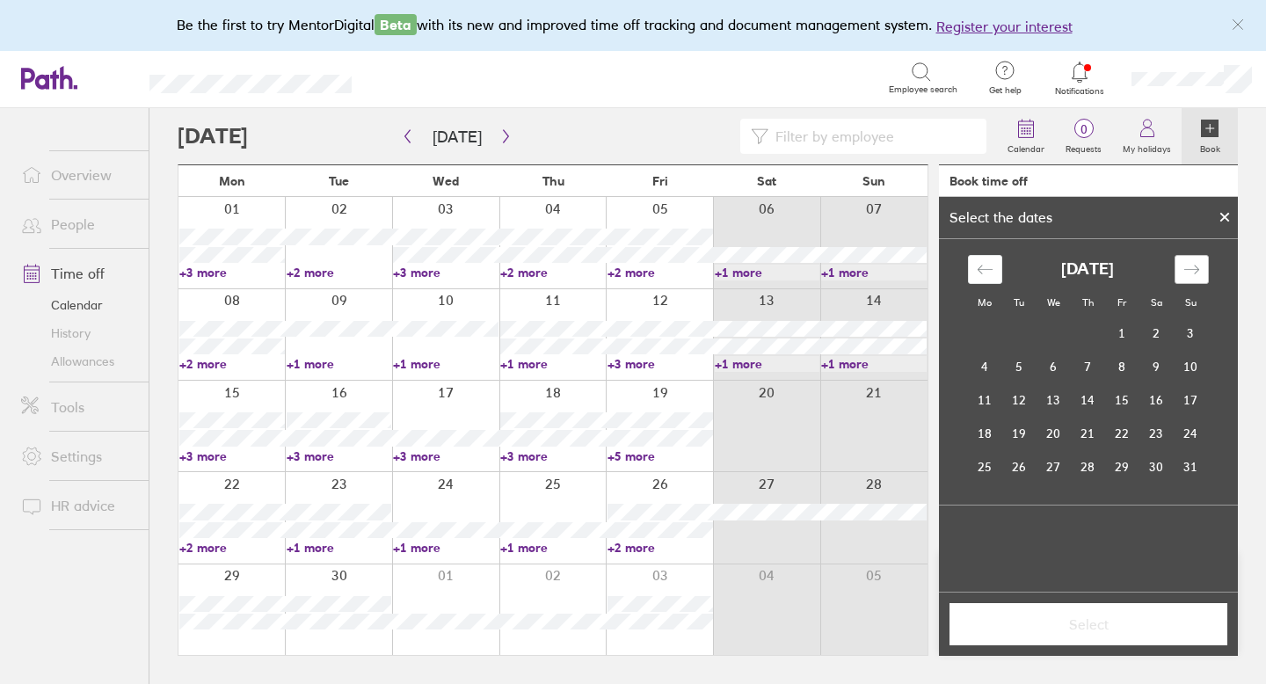
click at [1190, 273] on icon "Move forward to switch to the next month." at bounding box center [1192, 269] width 17 height 17
click at [988, 369] on td "8" at bounding box center [985, 366] width 34 height 33
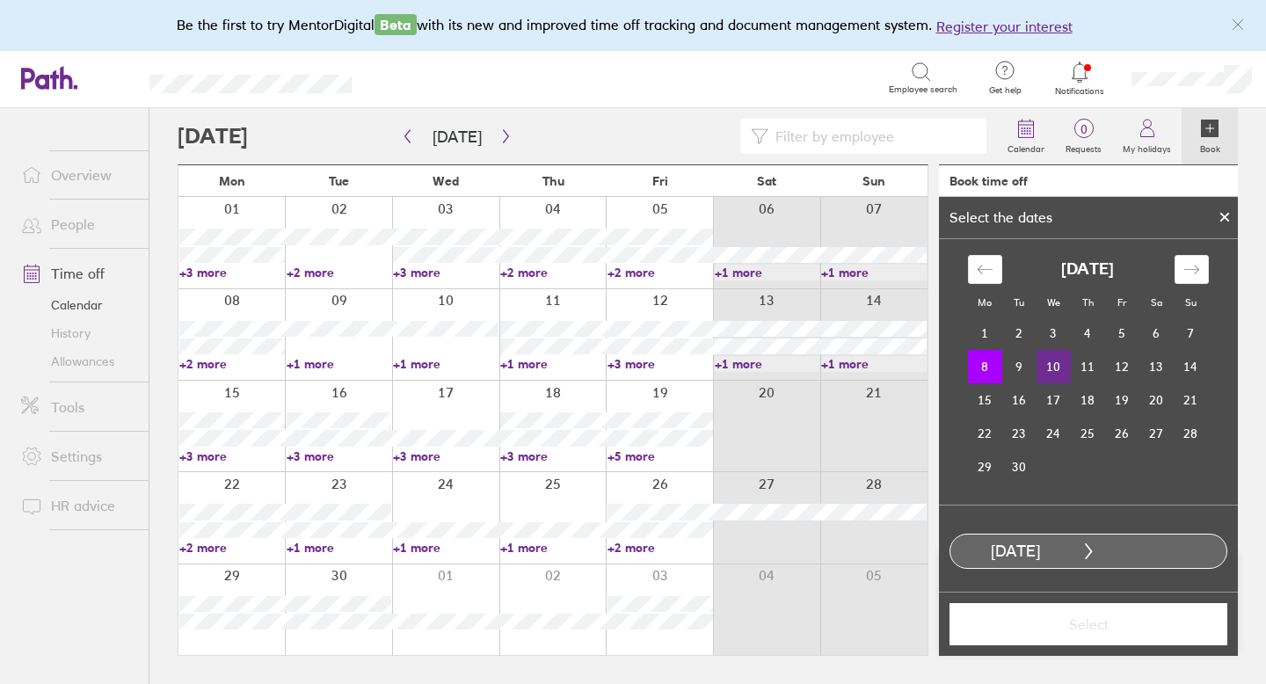
click at [1058, 370] on td "10" at bounding box center [1054, 366] width 34 height 33
click at [1078, 619] on span "Select" at bounding box center [1088, 625] width 253 height 16
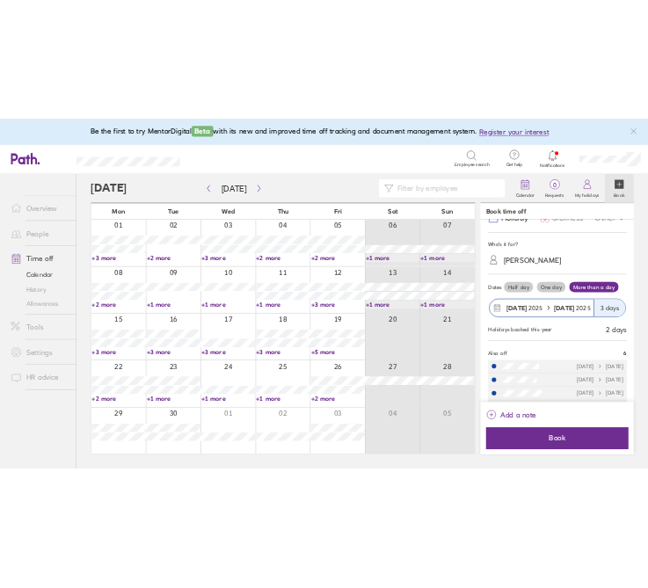
scroll to position [80, 0]
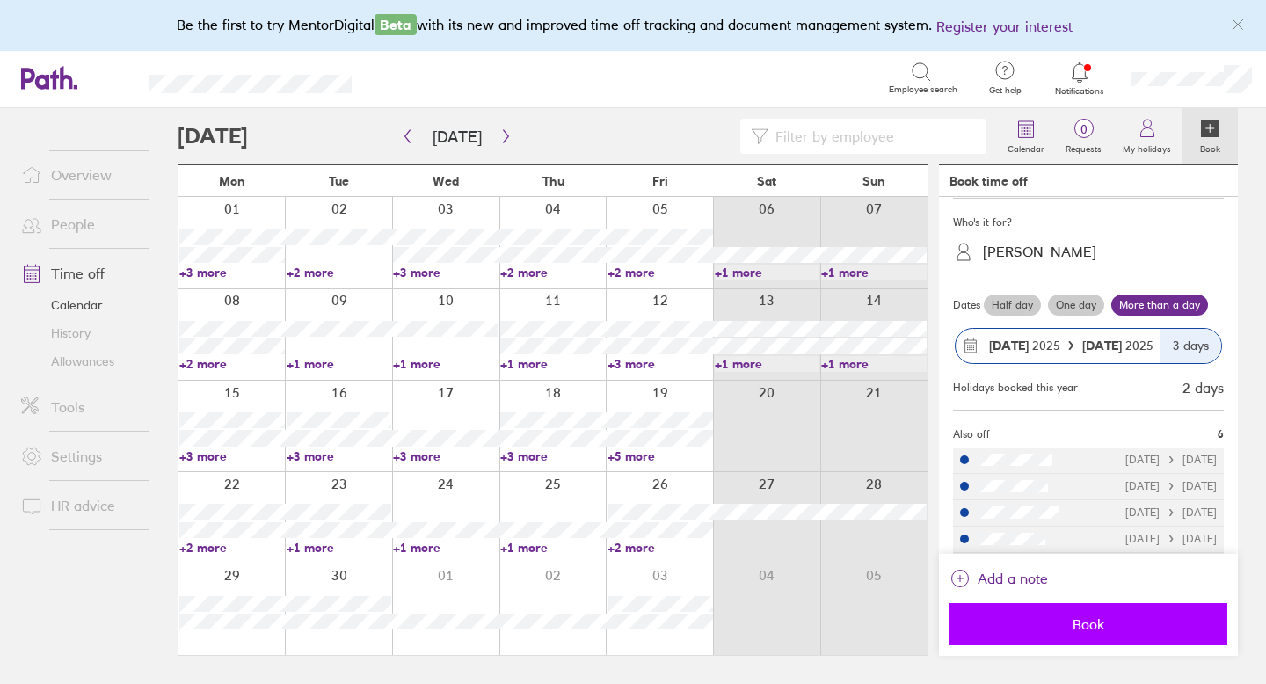
click at [1084, 626] on span "Book" at bounding box center [1088, 625] width 253 height 16
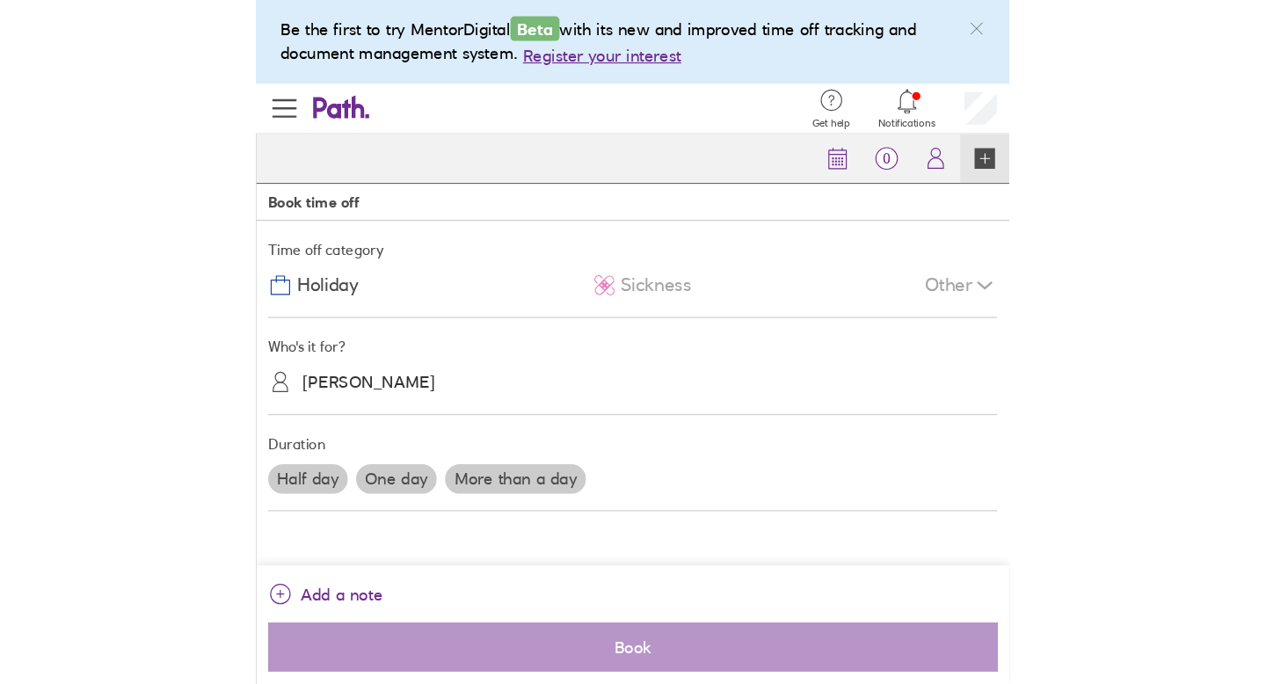
scroll to position [0, 0]
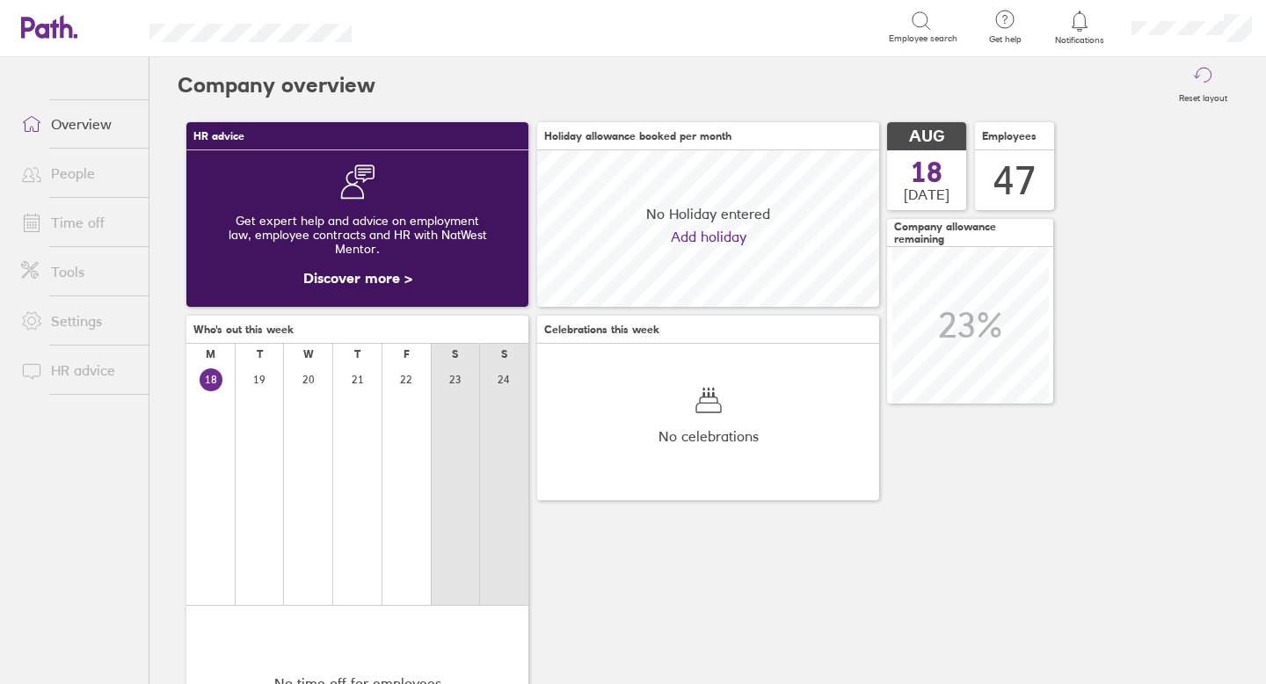
scroll to position [157, 342]
click at [99, 178] on link "People" at bounding box center [78, 173] width 142 height 35
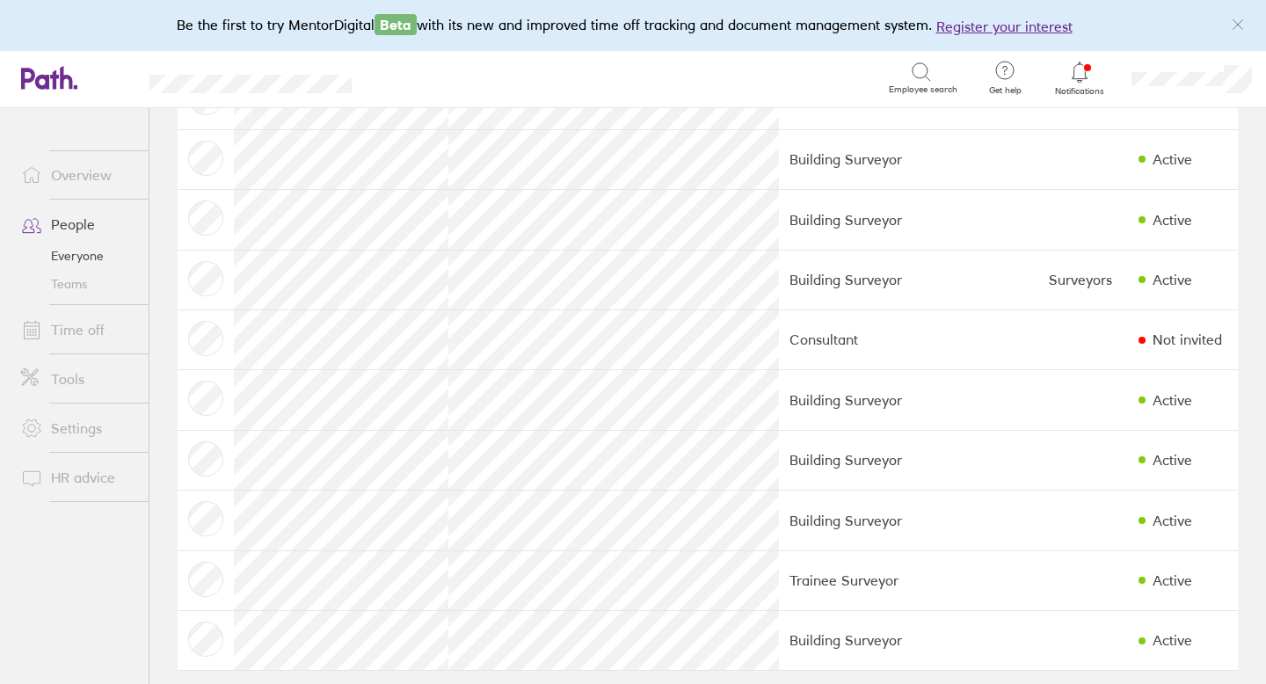
scroll to position [2393, 0]
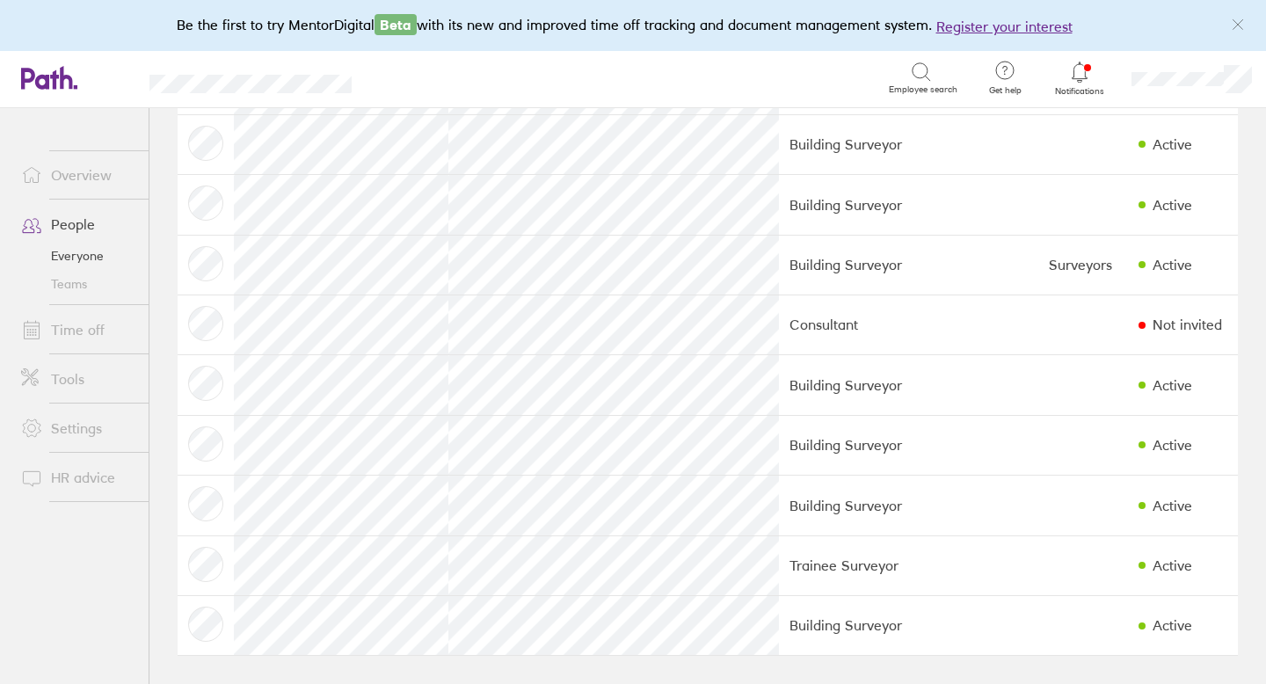
click at [87, 252] on link "Everyone" at bounding box center [78, 256] width 142 height 28
click at [84, 284] on link "Teams" at bounding box center [78, 284] width 142 height 28
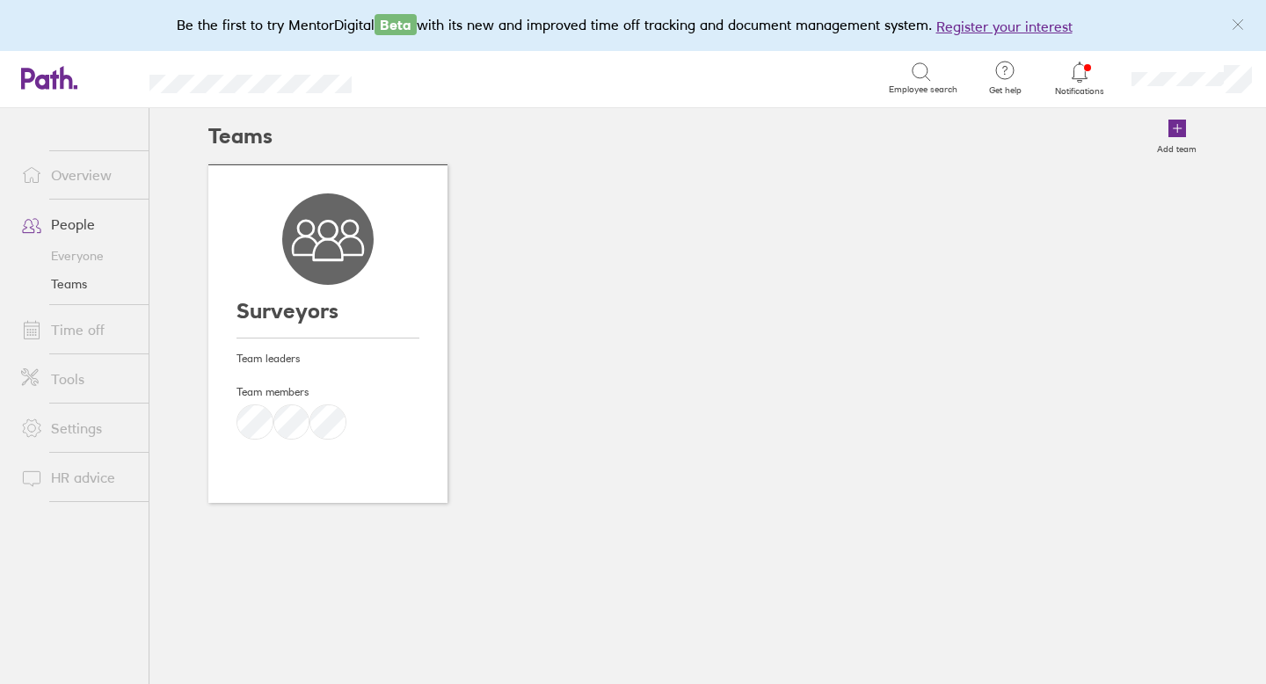
click at [77, 330] on link "Time off" at bounding box center [78, 329] width 142 height 35
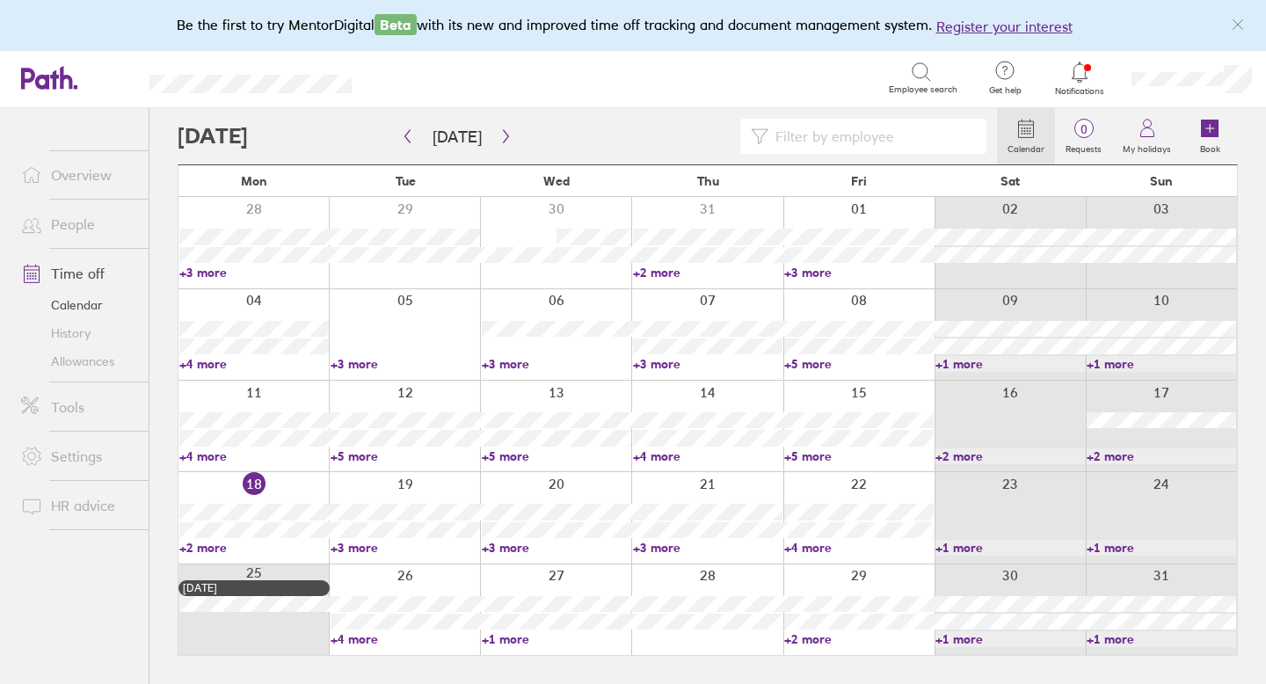
click at [94, 366] on link "Allowances" at bounding box center [78, 361] width 142 height 28
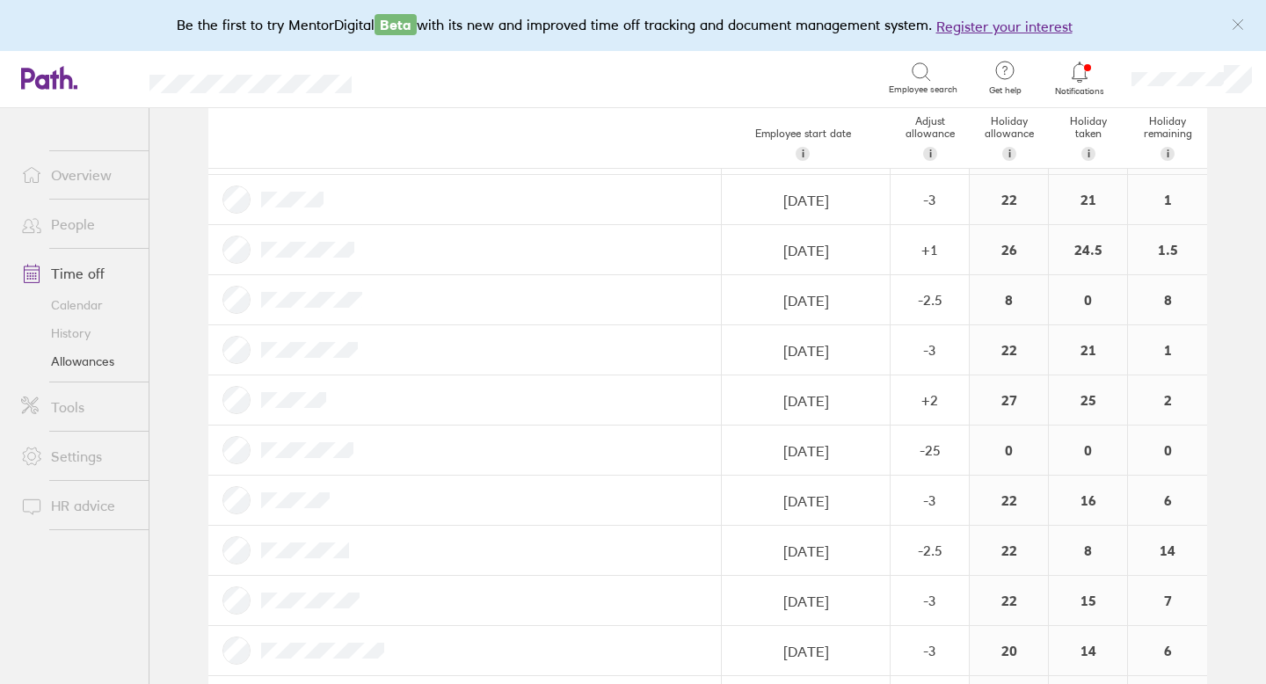
scroll to position [1949, 0]
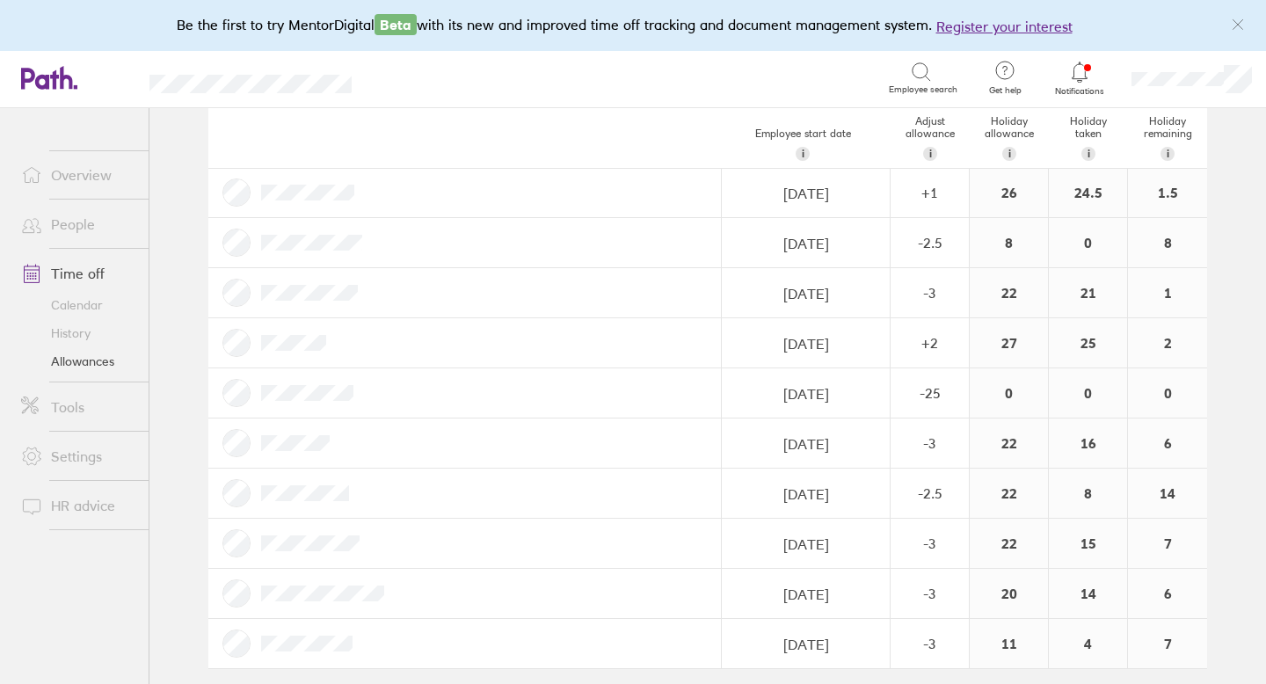
click at [484, 501] on div at bounding box center [465, 493] width 514 height 49
click at [82, 225] on link "People" at bounding box center [78, 224] width 142 height 35
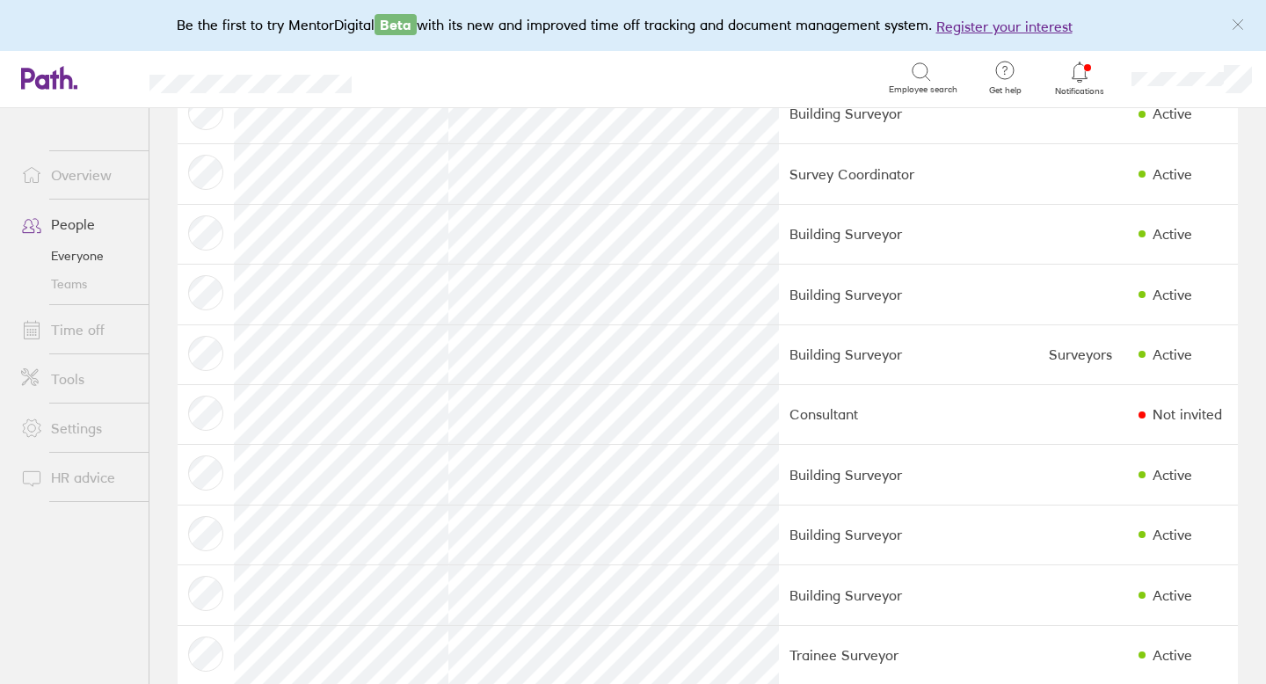
scroll to position [2309, 0]
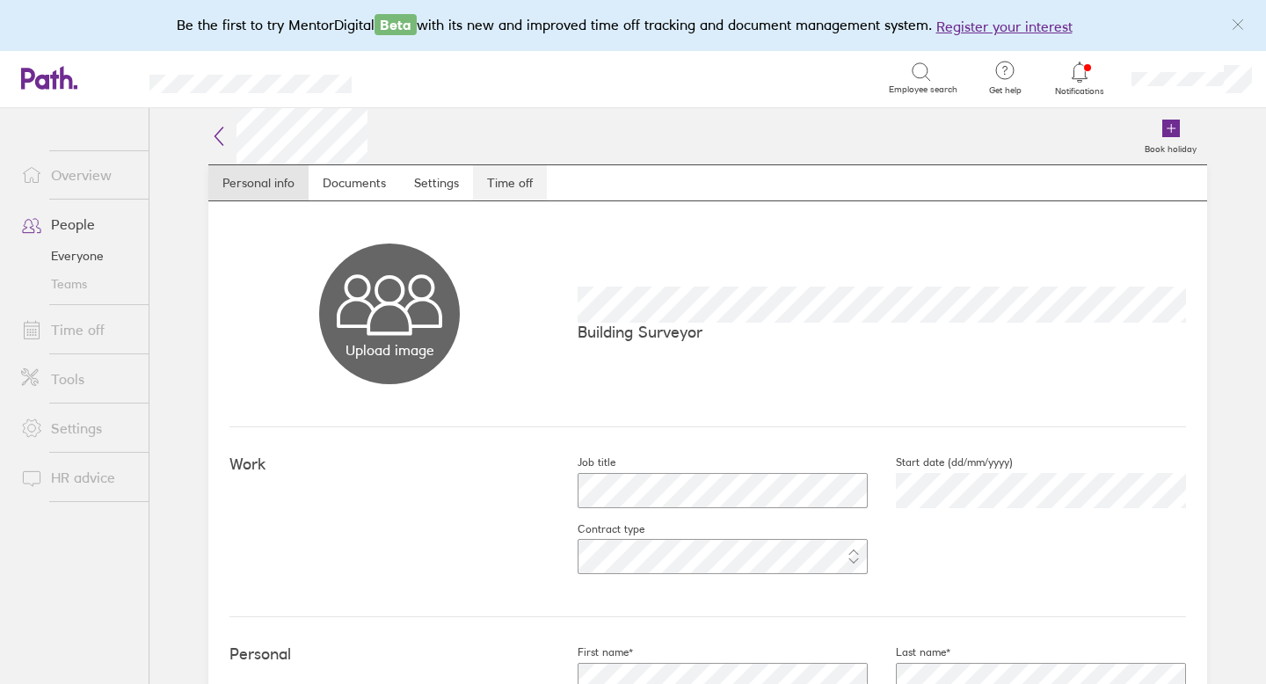
click at [514, 183] on link "Time off" at bounding box center [510, 182] width 74 height 35
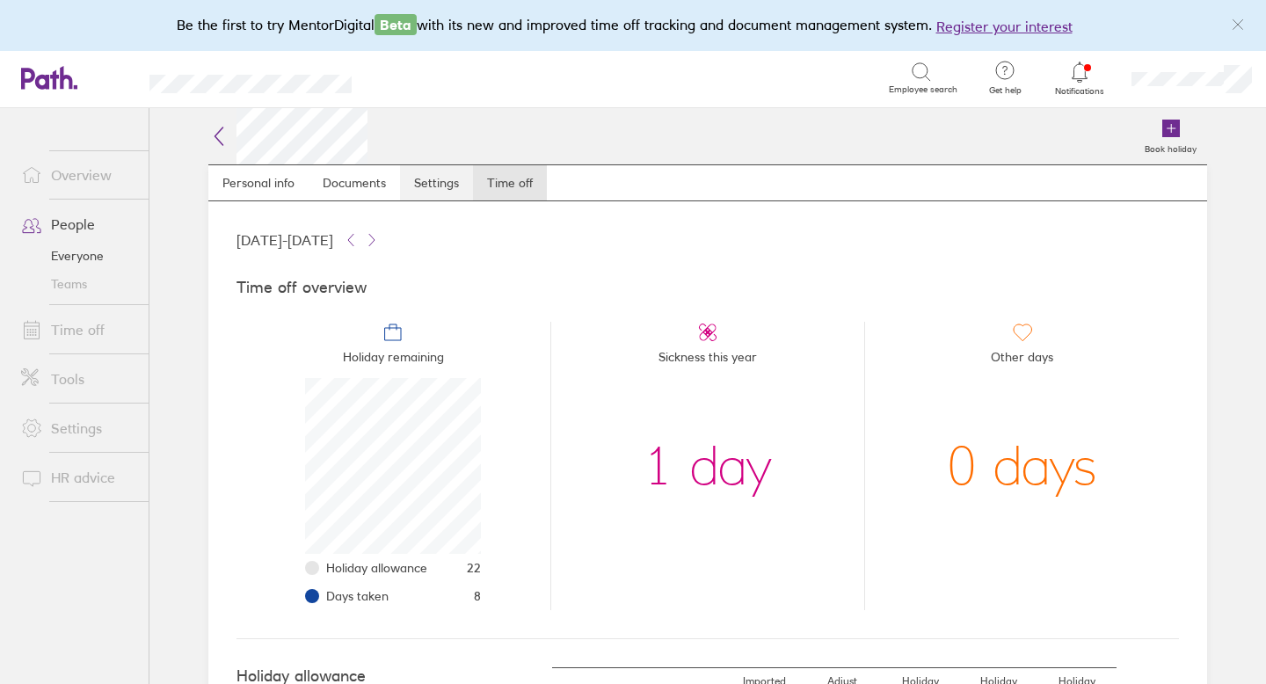
click at [441, 179] on link "Settings" at bounding box center [436, 182] width 73 height 35
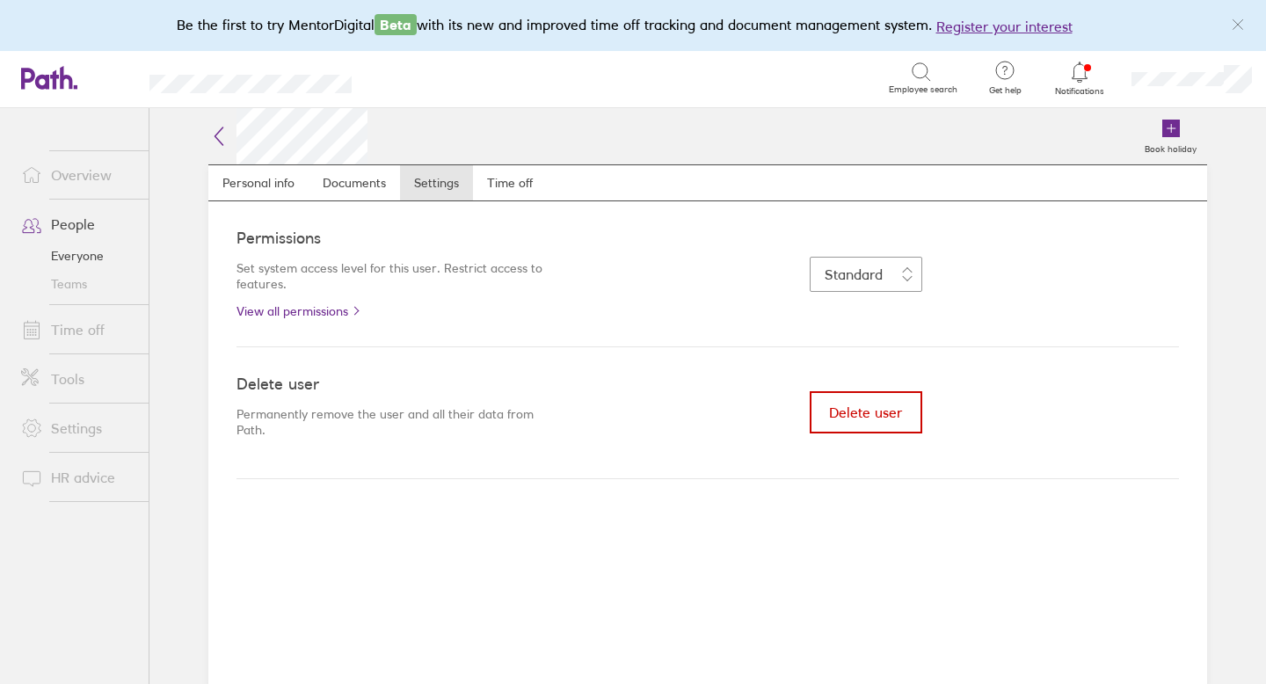
click at [848, 407] on span "Delete user" at bounding box center [865, 413] width 73 height 16
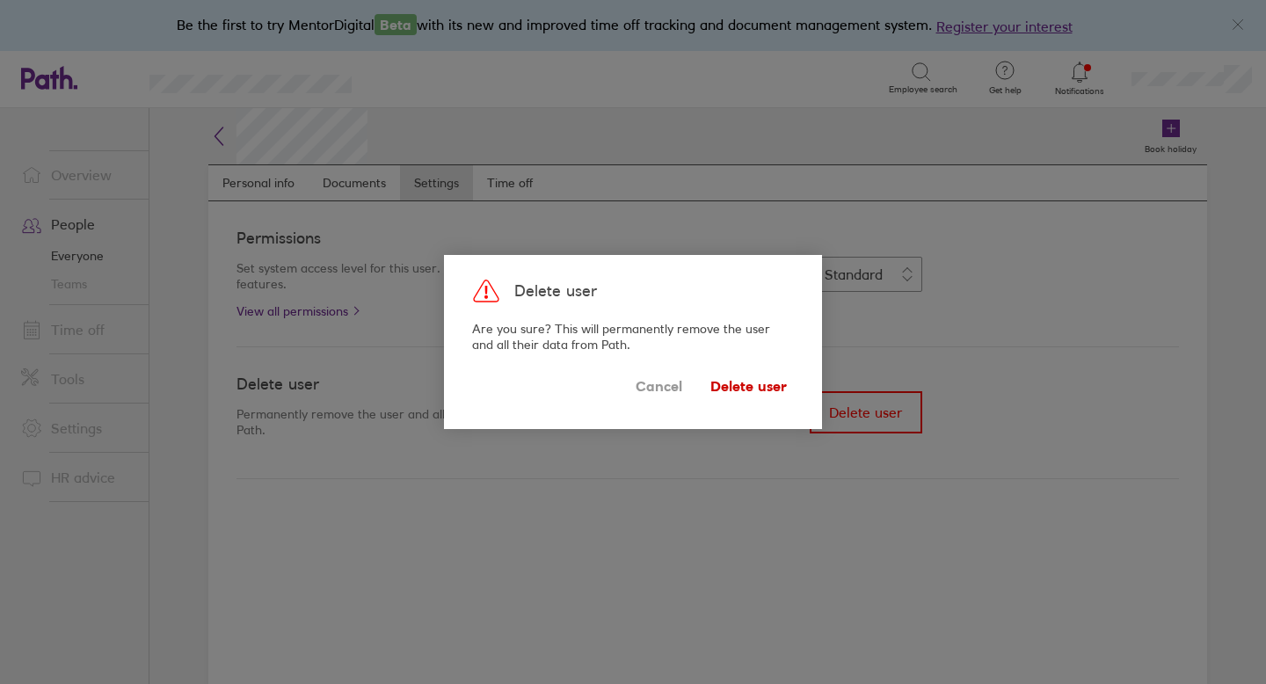
click at [773, 380] on span "Delete user" at bounding box center [749, 386] width 77 height 28
click at [739, 385] on span "Delete user" at bounding box center [749, 386] width 77 height 28
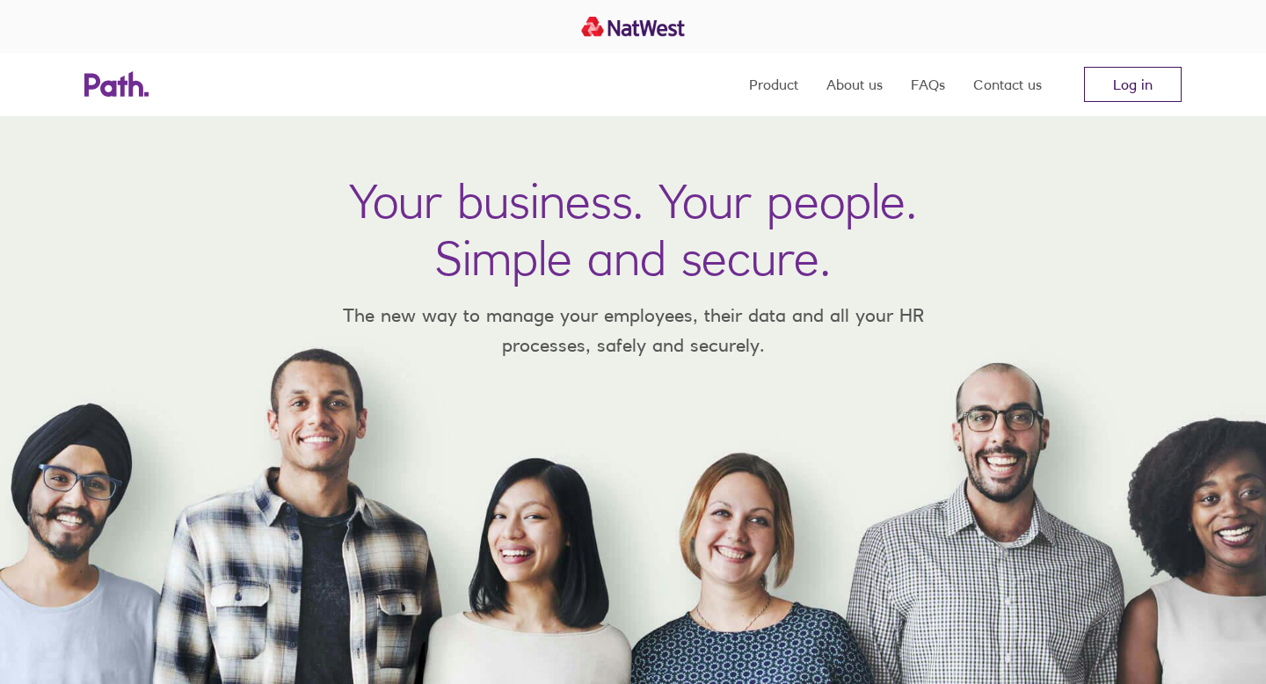
click at [1146, 91] on link "Log in" at bounding box center [1133, 84] width 98 height 35
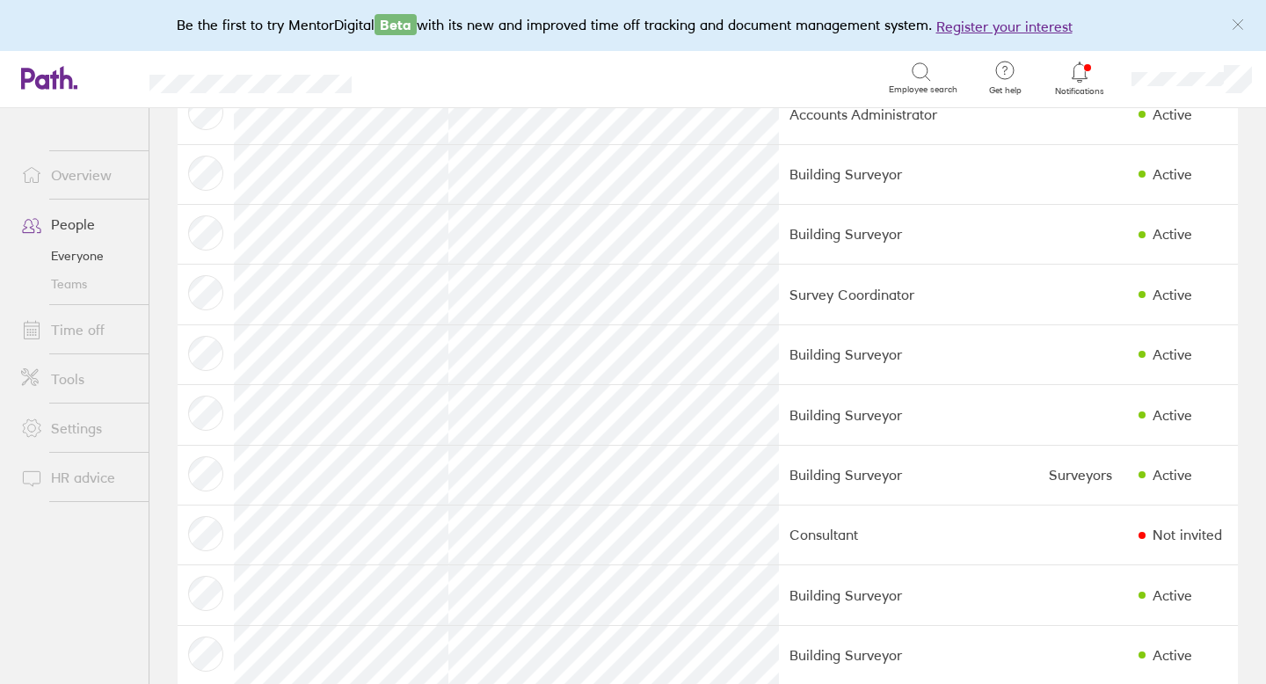
scroll to position [2173, 0]
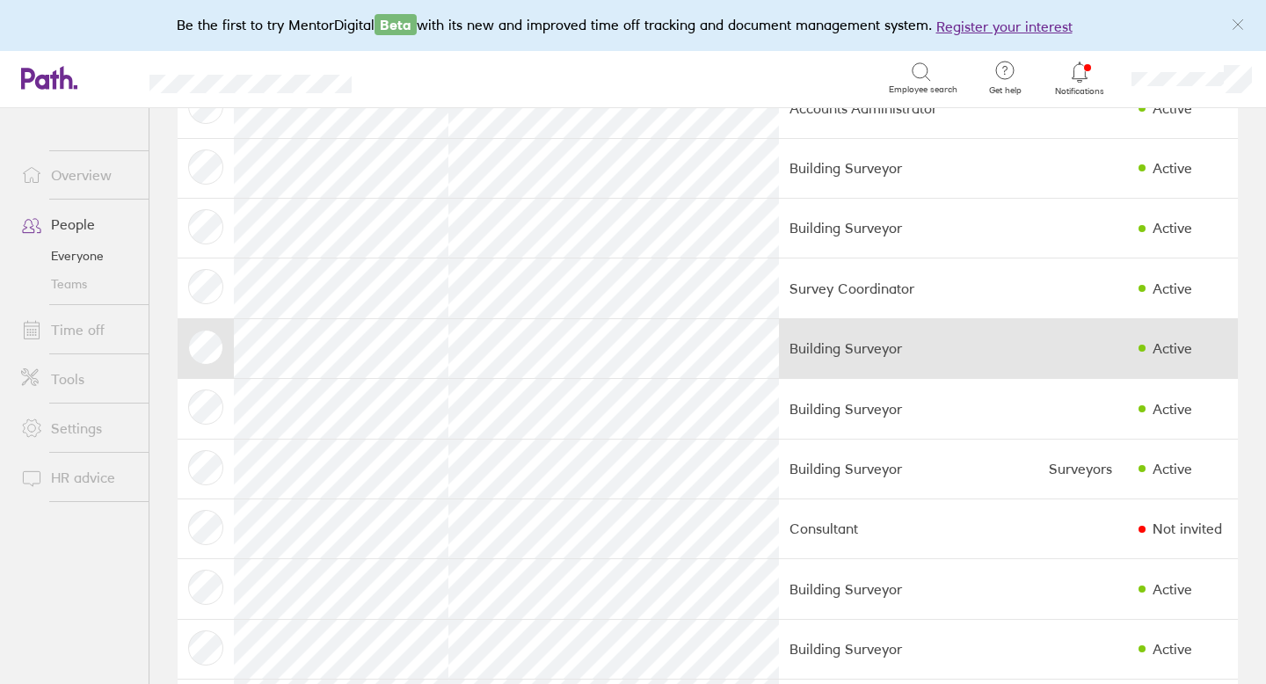
click at [872, 354] on td "Building Surveyor" at bounding box center [908, 348] width 259 height 60
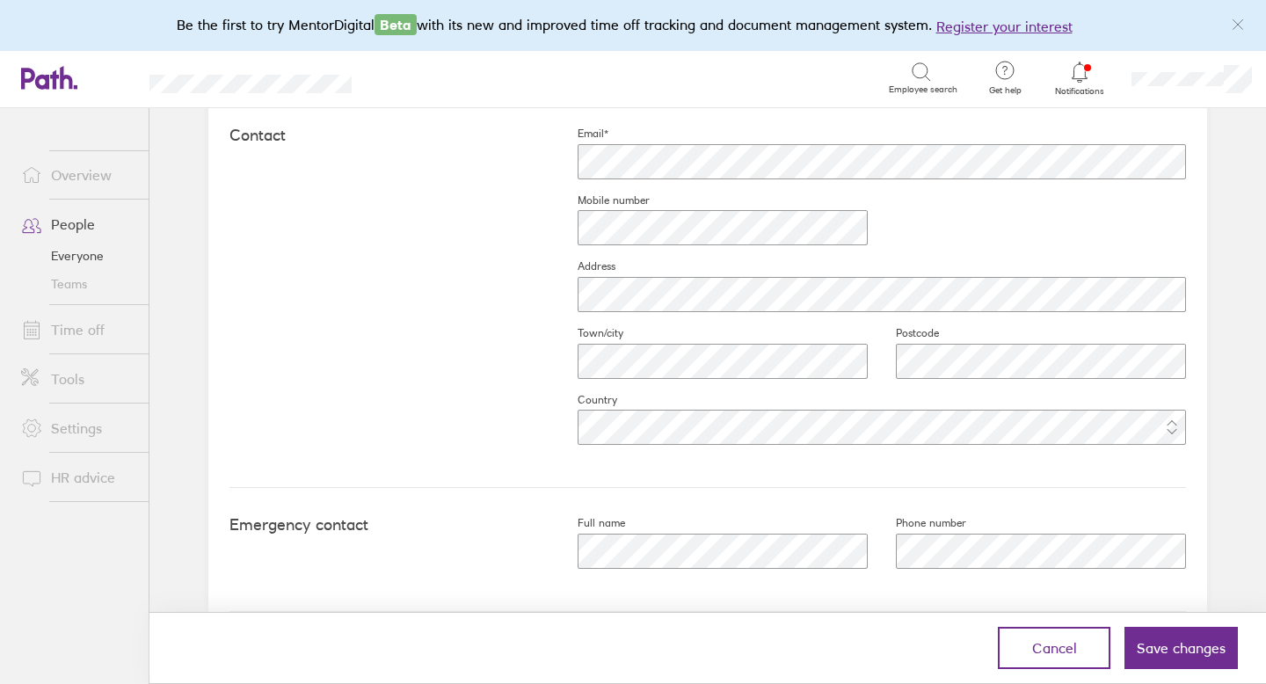
scroll to position [808, 0]
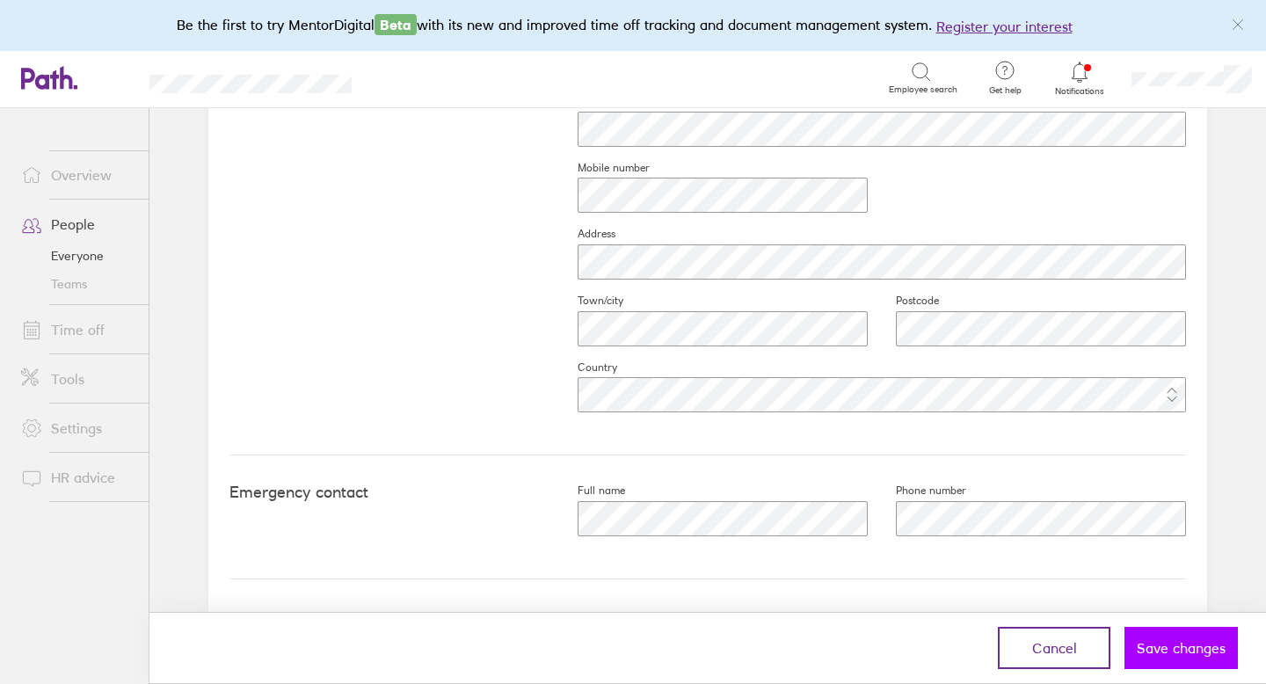
click at [1171, 656] on button "Save changes" at bounding box center [1181, 648] width 113 height 42
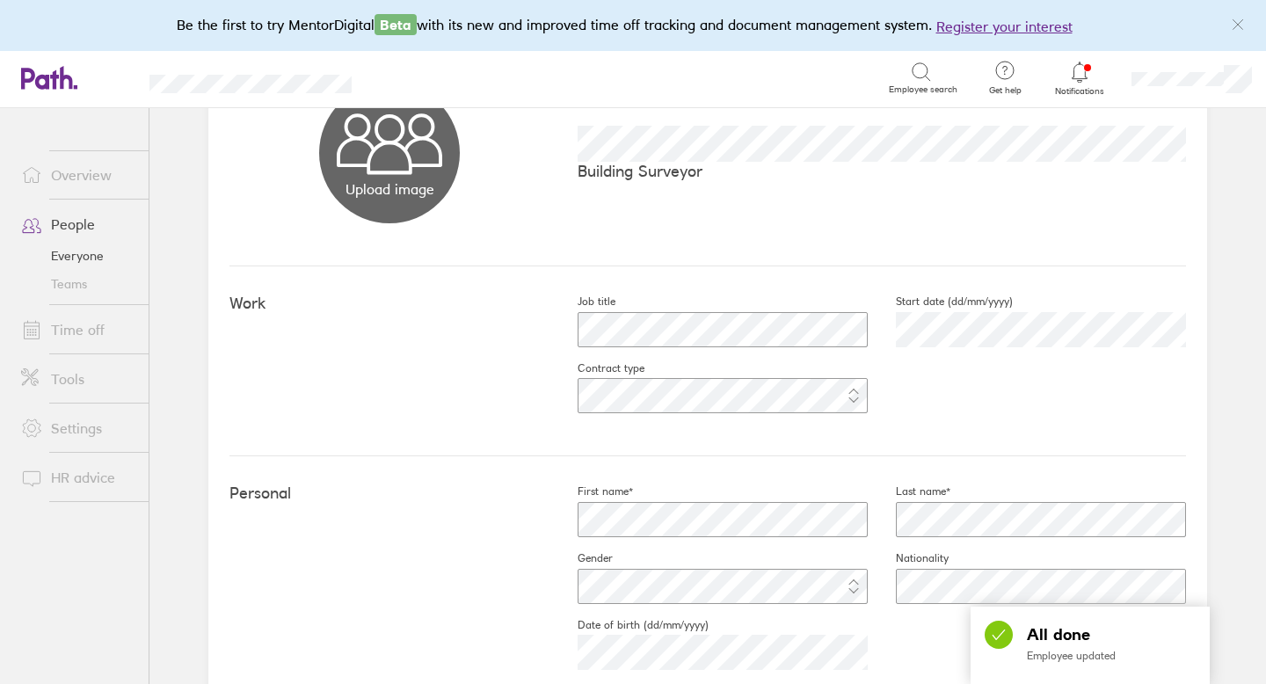
scroll to position [0, 0]
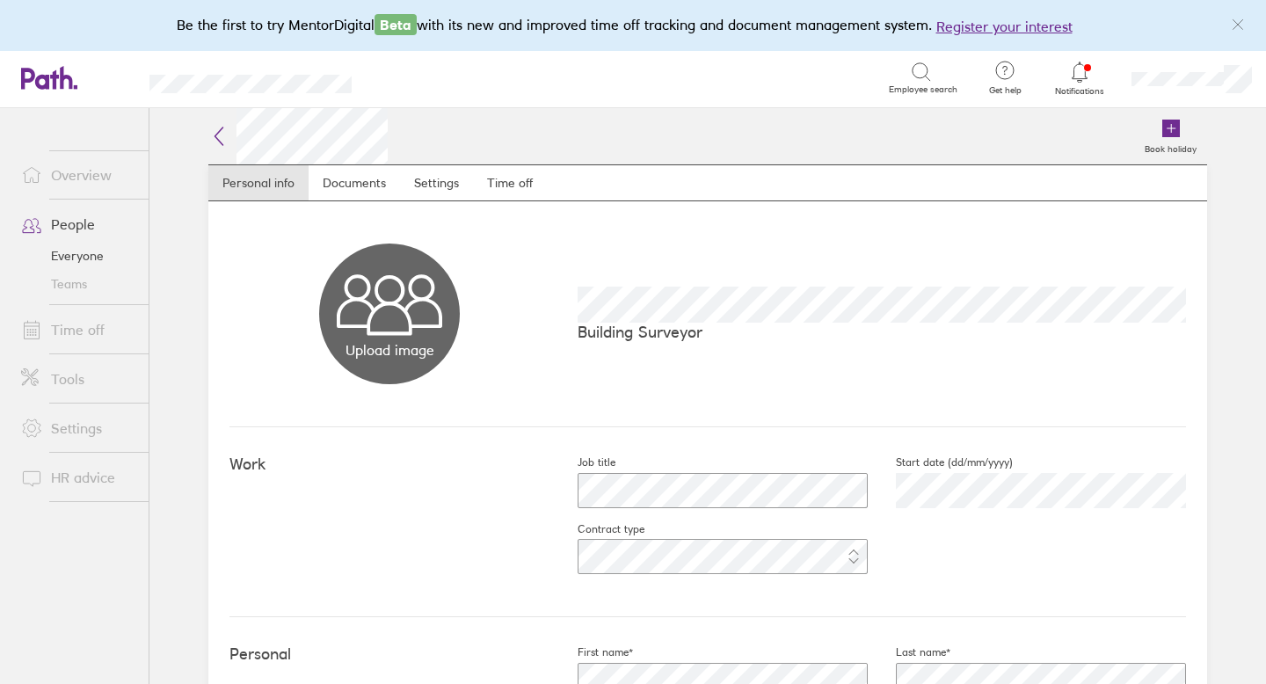
click at [220, 138] on icon at bounding box center [218, 136] width 21 height 21
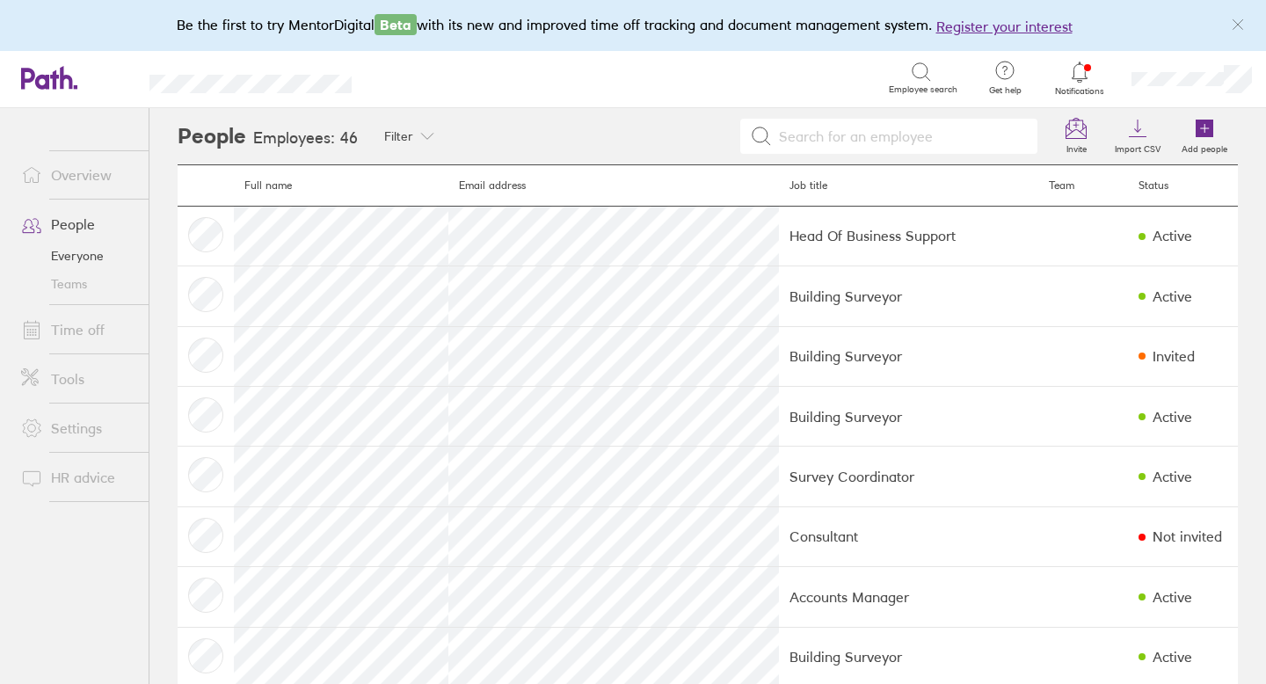
click at [1089, 63] on icon at bounding box center [1079, 72] width 21 height 21
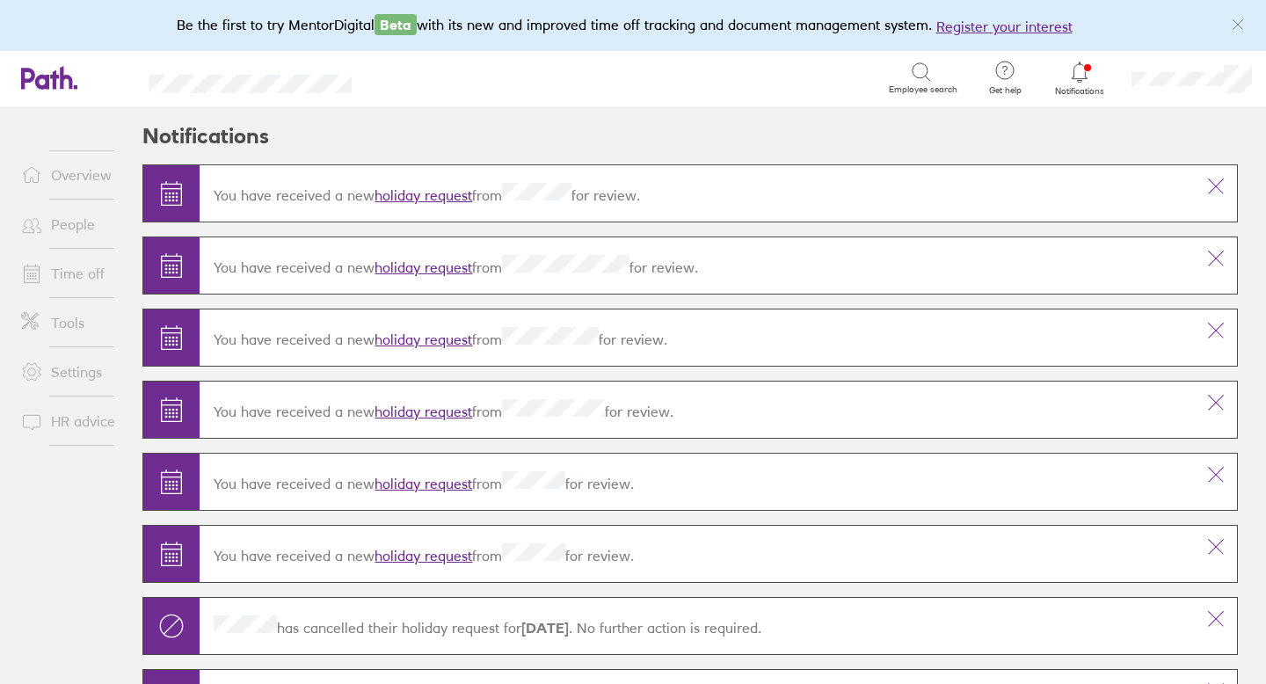
click at [67, 224] on link "People" at bounding box center [78, 224] width 142 height 35
